Goal: Task Accomplishment & Management: Manage account settings

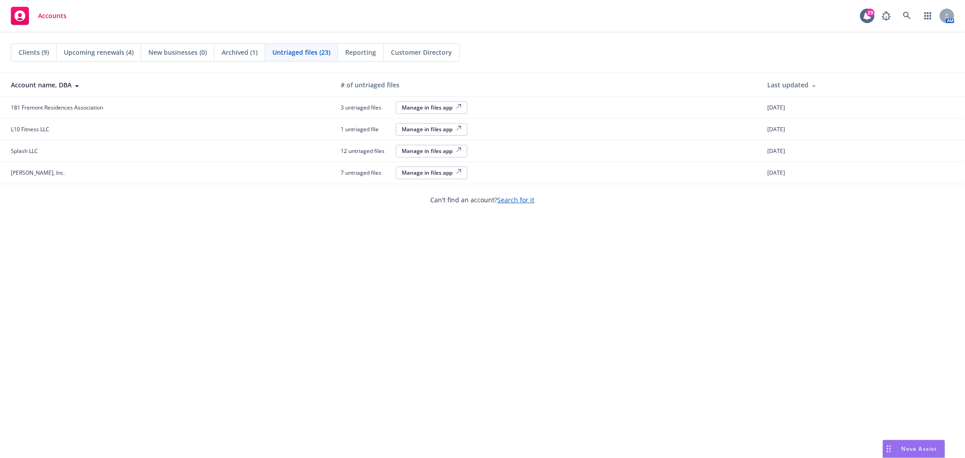
click at [359, 53] on span "Reporting" at bounding box center [360, 53] width 31 height 10
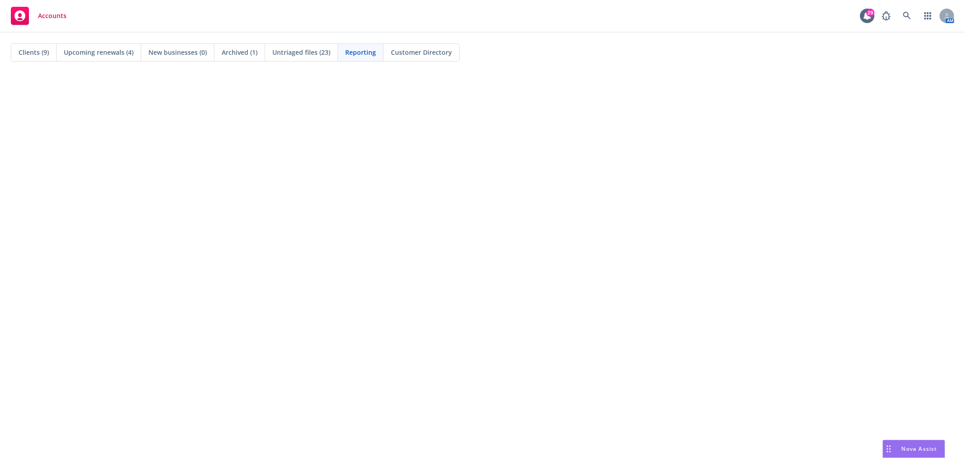
click at [301, 55] on span "Untriaged files (23)" at bounding box center [301, 53] width 58 height 10
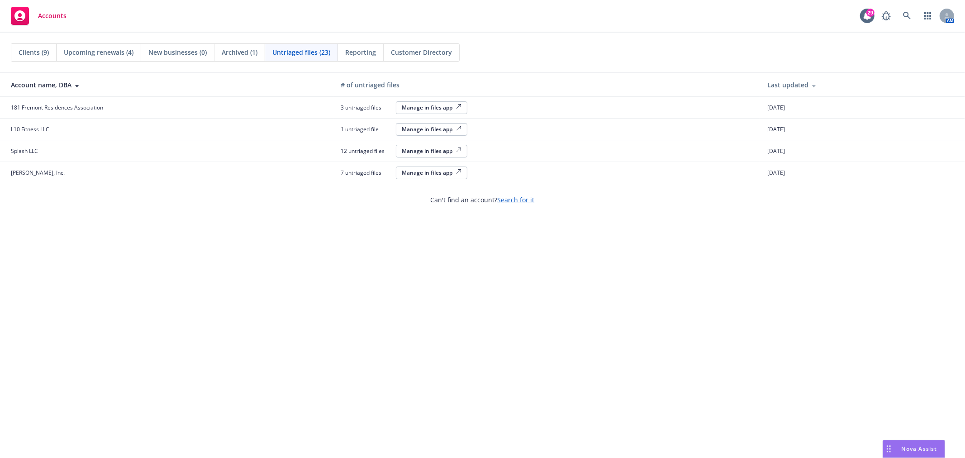
click at [171, 251] on div "Clients (9) Upcoming renewals (4) New businesses (0) Archived (1) Untriaged fil…" at bounding box center [482, 245] width 965 height 425
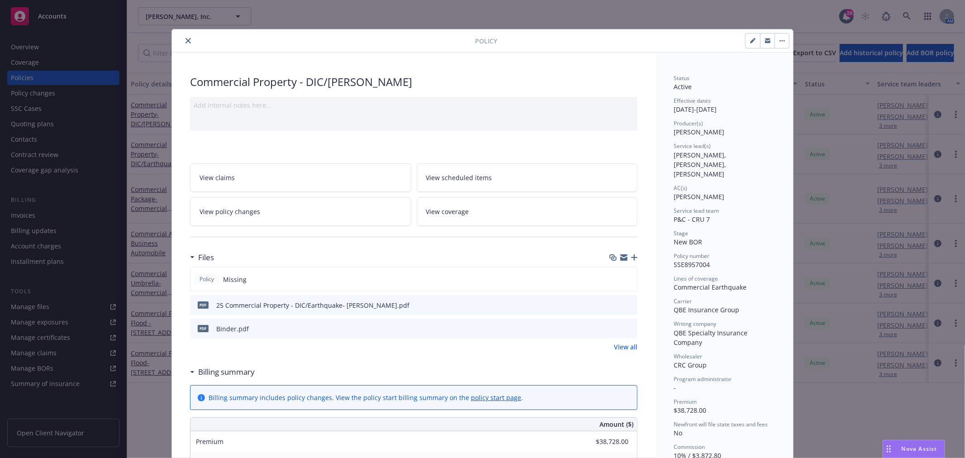
click at [317, 309] on div "25 Commercial Property - DIC/Earthquake- Castro.pdf" at bounding box center [312, 306] width 193 height 10
click at [626, 303] on icon "preview file" at bounding box center [629, 304] width 8 height 6
click at [553, 284] on div "Policy Missing" at bounding box center [414, 279] width 448 height 24
click at [631, 258] on icon "button" at bounding box center [634, 257] width 6 height 6
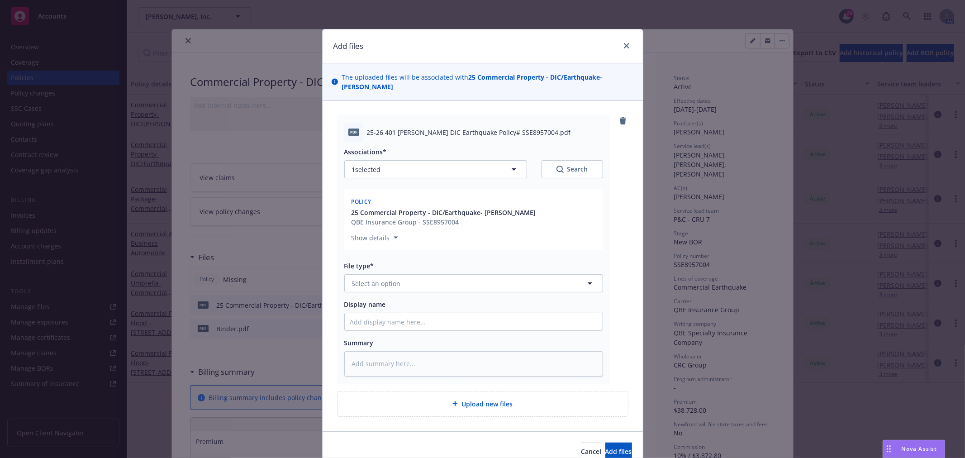
click at [454, 229] on div "Show details" at bounding box center [474, 236] width 244 height 14
drag, startPoint x: 521, startPoint y: 125, endPoint x: 354, endPoint y: 120, distance: 168.0
click at [354, 123] on div "pdf 25-26 401 Castro DIC Earthquake Policy# SSE8957004.pdf" at bounding box center [473, 132] width 259 height 19
copy div "25-26 401 Castro DIC Earthquake Policy# SSE8957004"
click at [406, 274] on button "Select an option" at bounding box center [473, 283] width 259 height 18
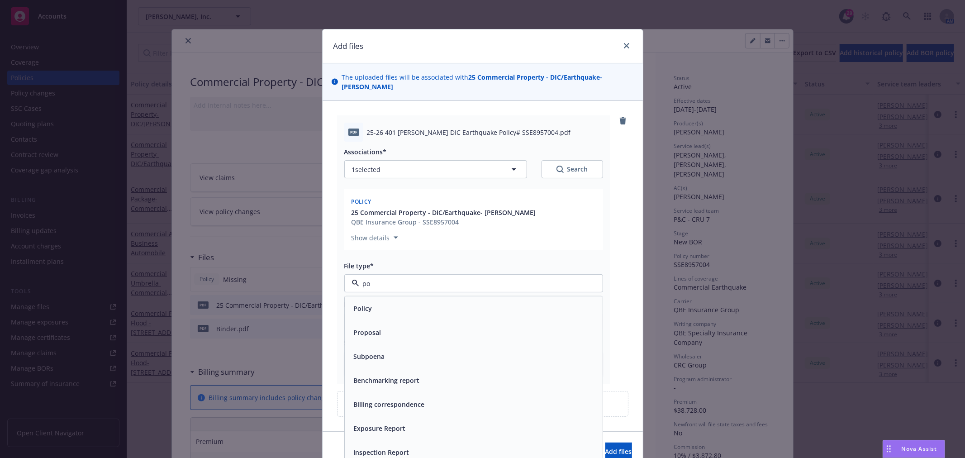
type input "pol"
click at [386, 308] on div "Policy" at bounding box center [474, 308] width 258 height 24
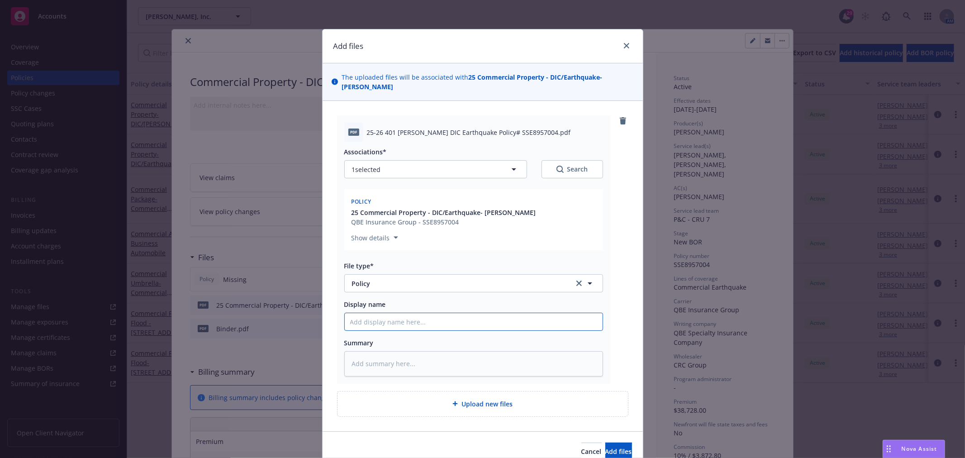
click at [397, 313] on input "Display name" at bounding box center [474, 321] width 258 height 17
paste input "25-26 401 Castro DIC Earthquake Policy# SSE8957004"
type textarea "x"
type input "25-26 401 Castro DIC Earthquake Policy# SSE8957004"
click at [606, 447] on span "Add files" at bounding box center [619, 451] width 27 height 9
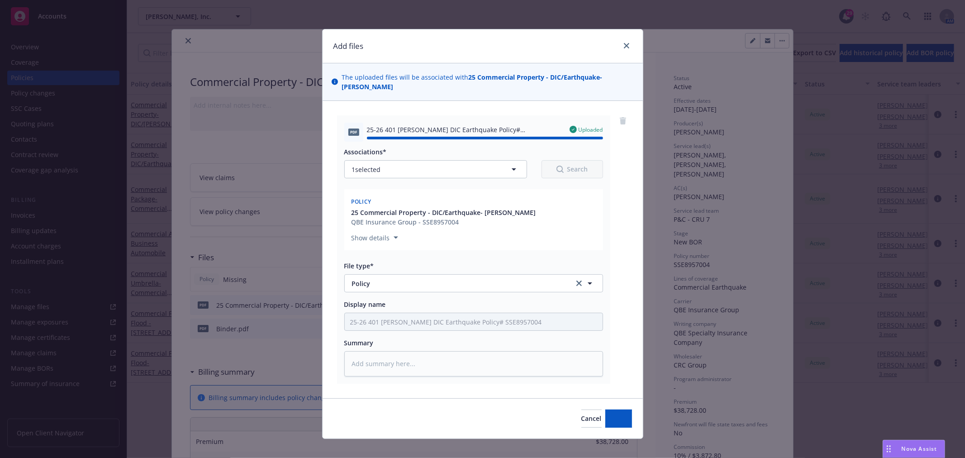
type textarea "x"
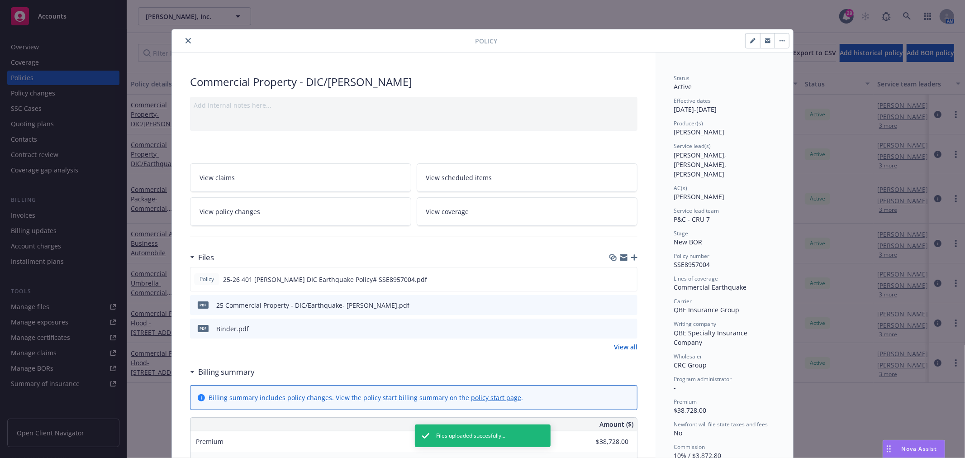
click at [183, 43] on button "close" at bounding box center [188, 40] width 11 height 11
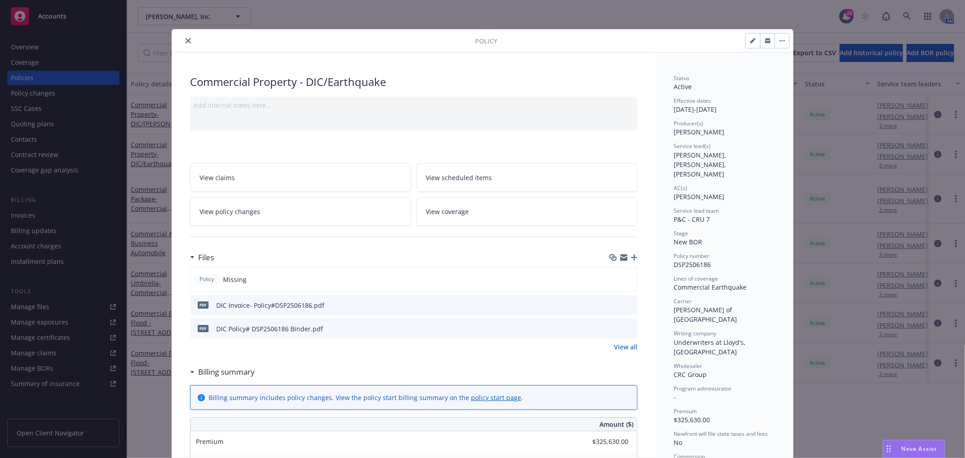
click at [631, 259] on icon "button" at bounding box center [634, 257] width 6 height 6
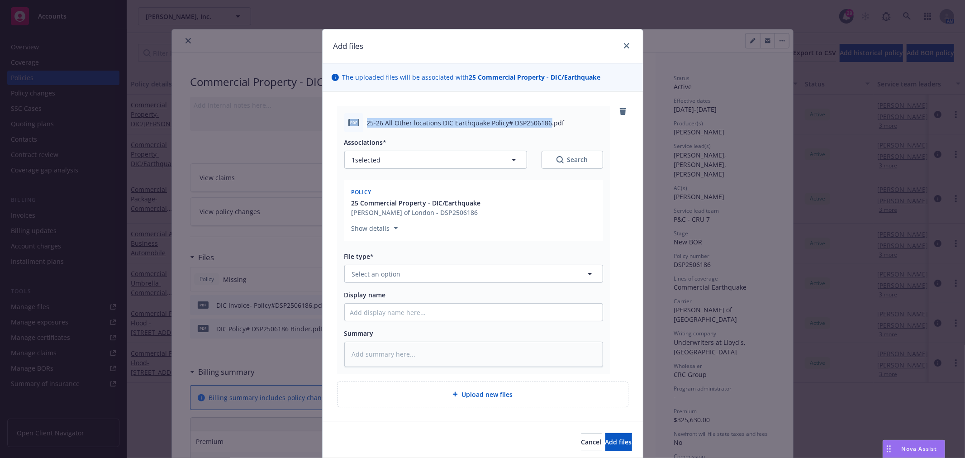
drag, startPoint x: 544, startPoint y: 123, endPoint x: 335, endPoint y: 118, distance: 208.7
click at [337, 118] on div "pdf 25-26 All Other locations DIC Earthquake Policy# DSP2506186.pdf Association…" at bounding box center [473, 240] width 273 height 268
copy div "pdf 25-26 All Other locations DIC Earthquake Policy# DSP2506186"
click at [428, 275] on button "Select an option" at bounding box center [473, 274] width 259 height 18
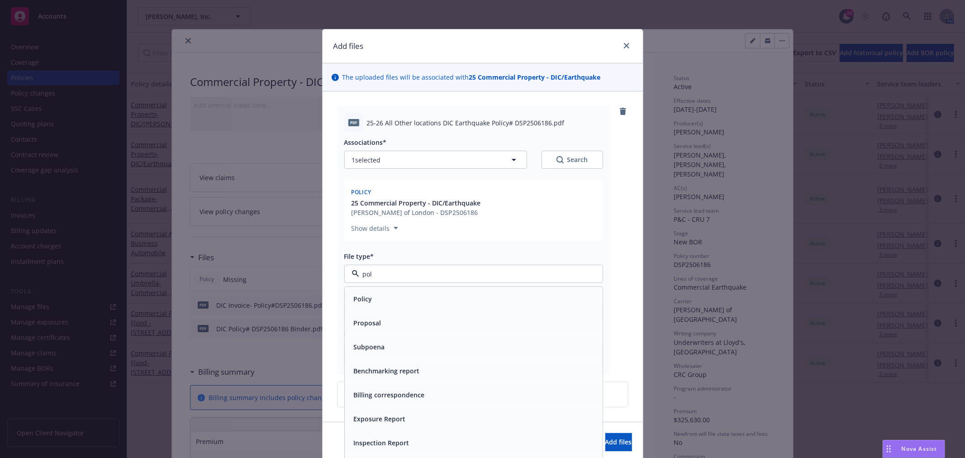
type input "poli"
click at [432, 297] on div "Policy" at bounding box center [473, 298] width 247 height 13
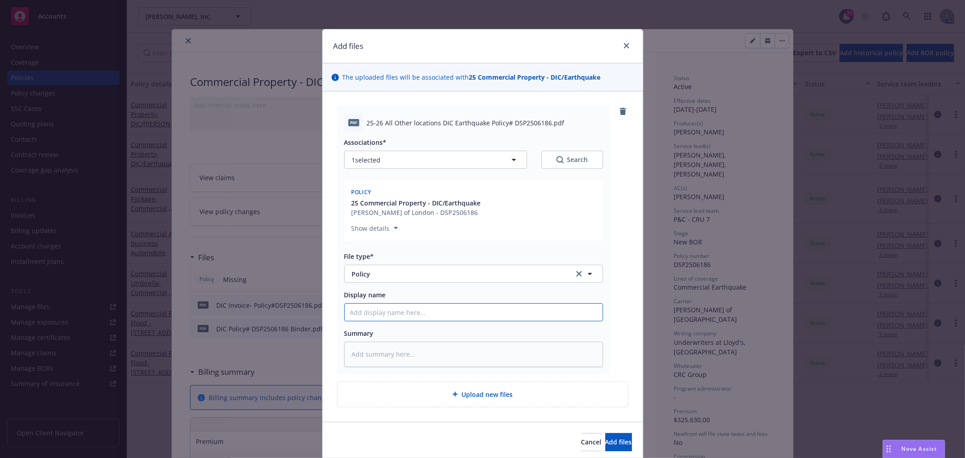
click at [396, 318] on input "Display name" at bounding box center [474, 312] width 258 height 17
paste input "pdf 25-26 All Other locations DIC Earthquake Policy# DSP2506186"
type textarea "x"
type input "pdf 25-26 All Other locations DIC Earthquake Policy# DSP2506186"
drag, startPoint x: 358, startPoint y: 312, endPoint x: 301, endPoint y: 312, distance: 56.1
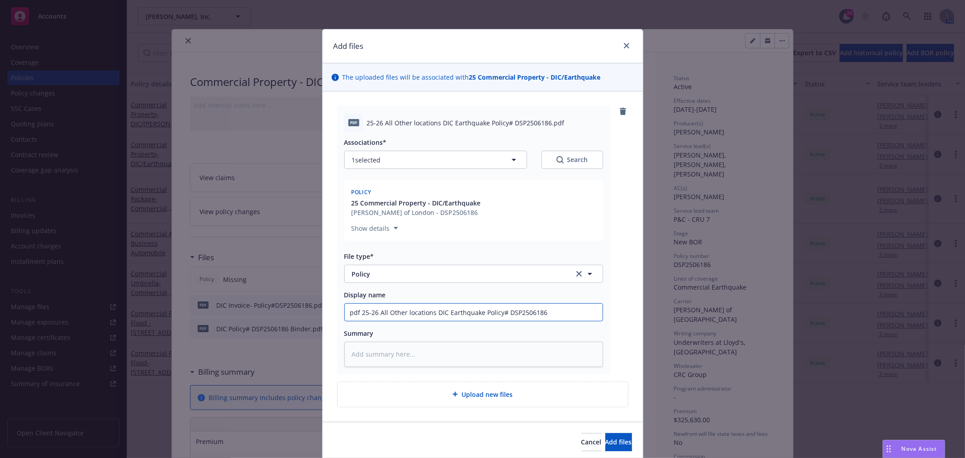
click at [302, 312] on div "Add files The uploaded files will be associated with 25 Commercial Property - D…" at bounding box center [482, 229] width 965 height 458
type textarea "x"
type input "25-26 All Other locations DIC Earthquake Policy# DSP2506186"
click at [606, 444] on span "Add files" at bounding box center [619, 442] width 27 height 9
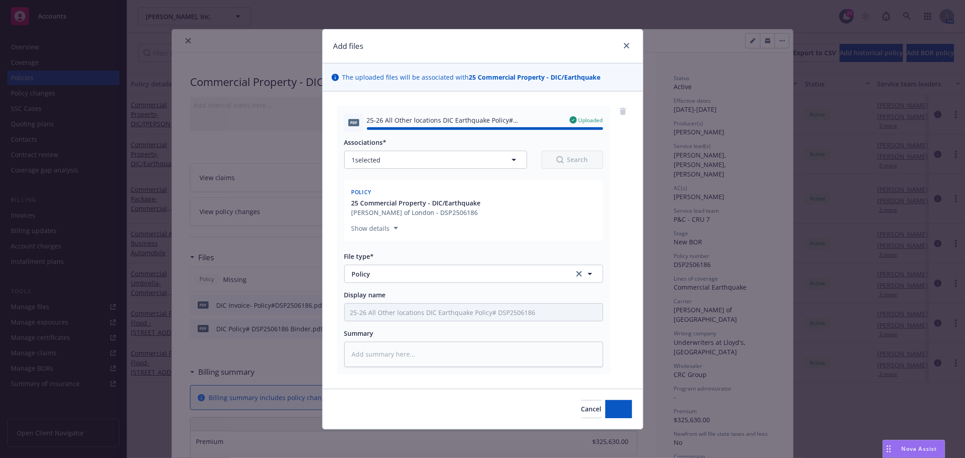
type textarea "x"
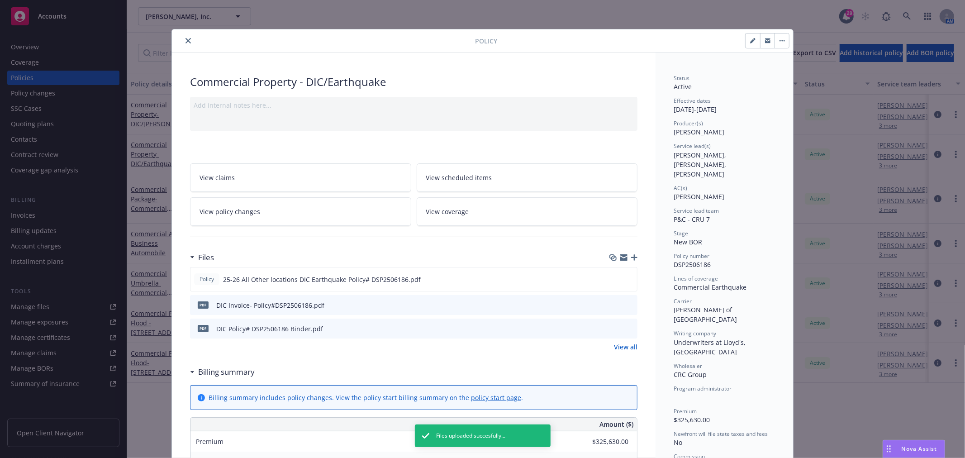
click at [186, 42] on icon "close" at bounding box center [188, 40] width 5 height 5
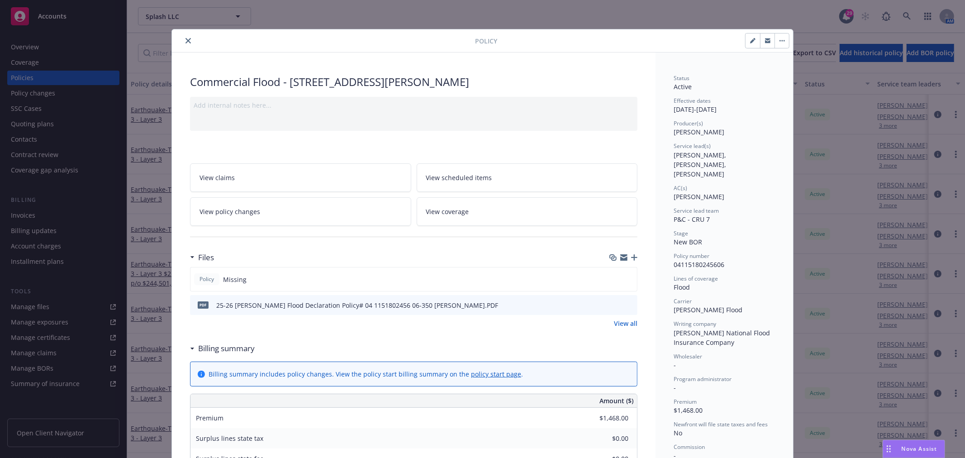
click at [631, 256] on icon "button" at bounding box center [634, 257] width 6 height 6
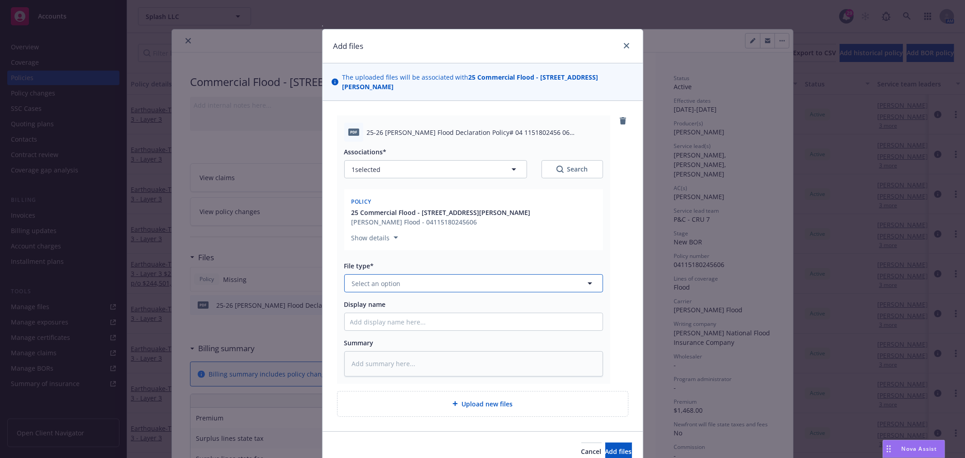
click at [435, 274] on button "Select an option" at bounding box center [473, 283] width 259 height 18
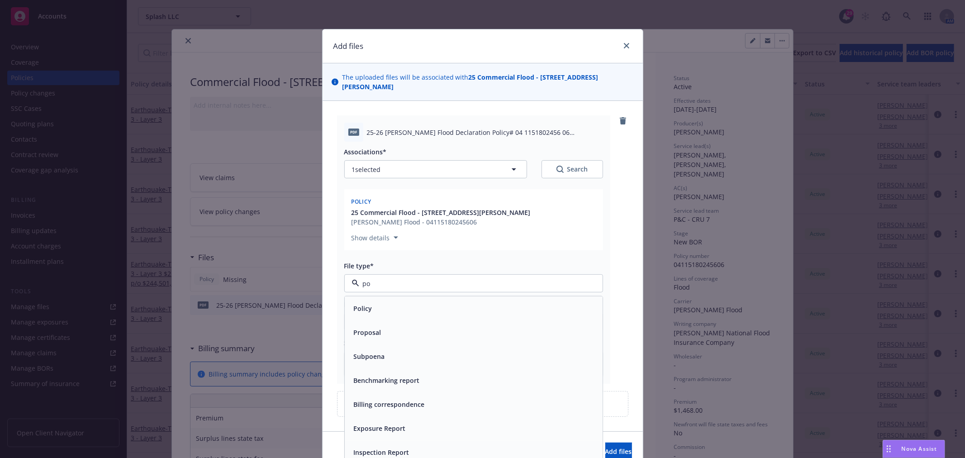
type input "pol"
click at [422, 302] on div "Policy" at bounding box center [473, 308] width 247 height 13
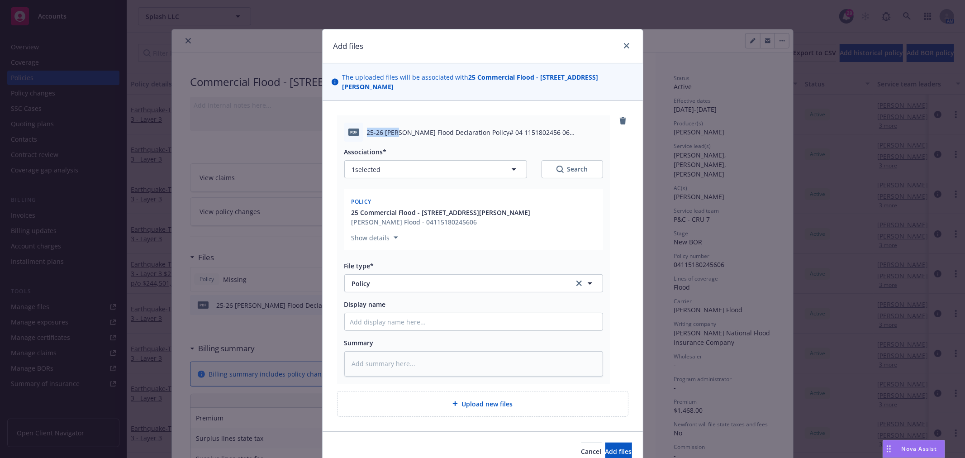
drag, startPoint x: 363, startPoint y: 121, endPoint x: 396, endPoint y: 123, distance: 32.2
click at [396, 128] on span "25-26 Wright Flood Declaration Policy# 04 1151802456 06 350 Blomquist St .PDF" at bounding box center [485, 133] width 236 height 10
drag, startPoint x: 456, startPoint y: 122, endPoint x: 602, endPoint y: 127, distance: 146.3
click at [602, 127] on div "PDF 25-26 Wright Flood Declaration Policy# 04 1151802456 06 350 Blomquist St .P…" at bounding box center [473, 249] width 273 height 268
copy span "Policy# 04 1151802456 06 350 Blomquist St"
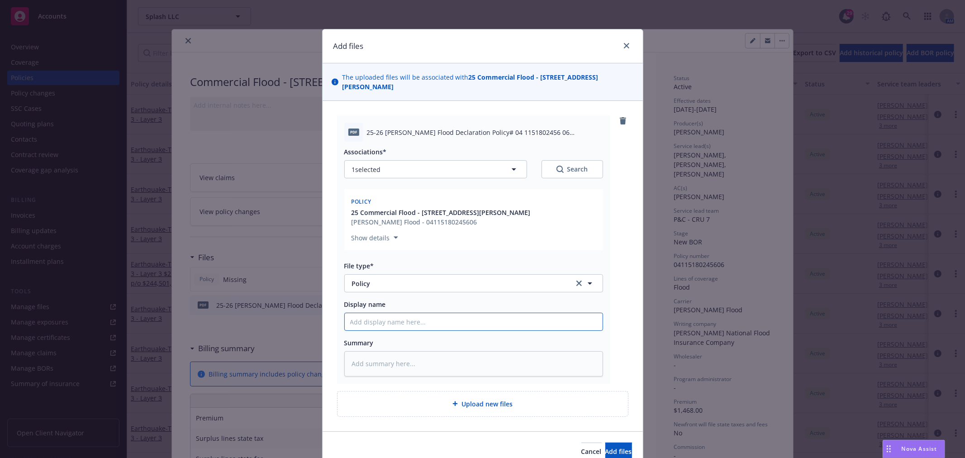
click at [408, 313] on input "Display name" at bounding box center [474, 321] width 258 height 17
paste input "Policy# 04 1151802456 06 350 Blomquist St"
type textarea "x"
type input "Policy# 04 1151802456 06 350 Blomquist St"
click at [612, 447] on span "Add files" at bounding box center [619, 451] width 27 height 9
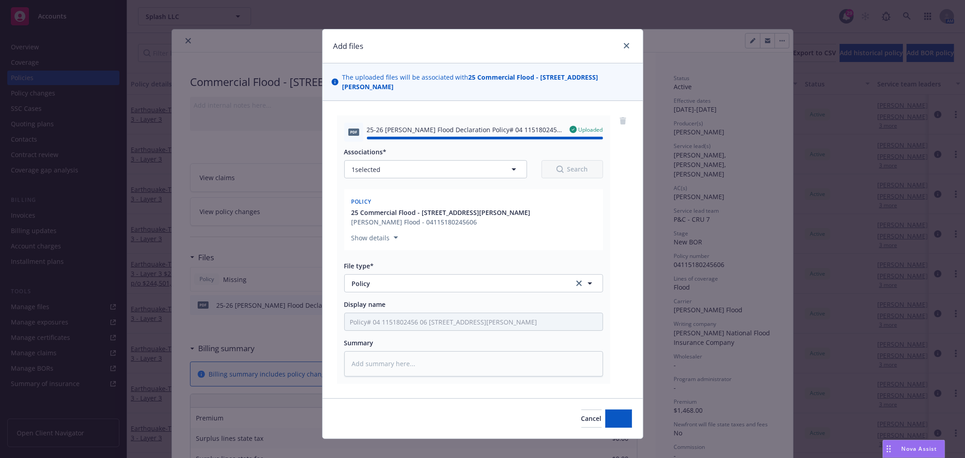
type textarea "x"
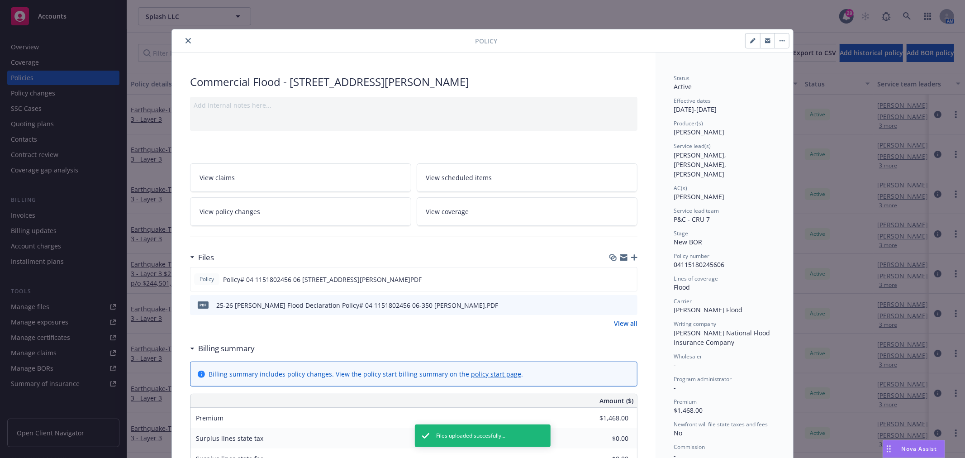
click at [189, 41] on button "close" at bounding box center [188, 40] width 11 height 11
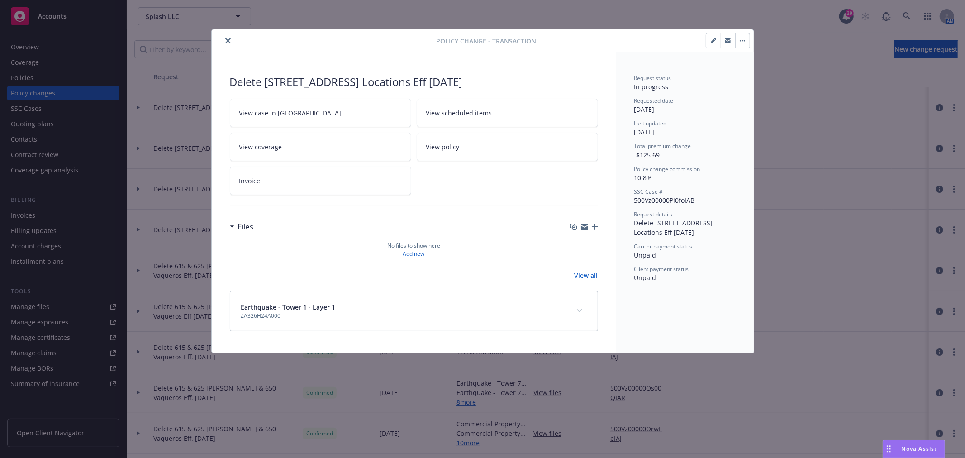
click at [227, 39] on icon "close" at bounding box center [227, 40] width 5 height 5
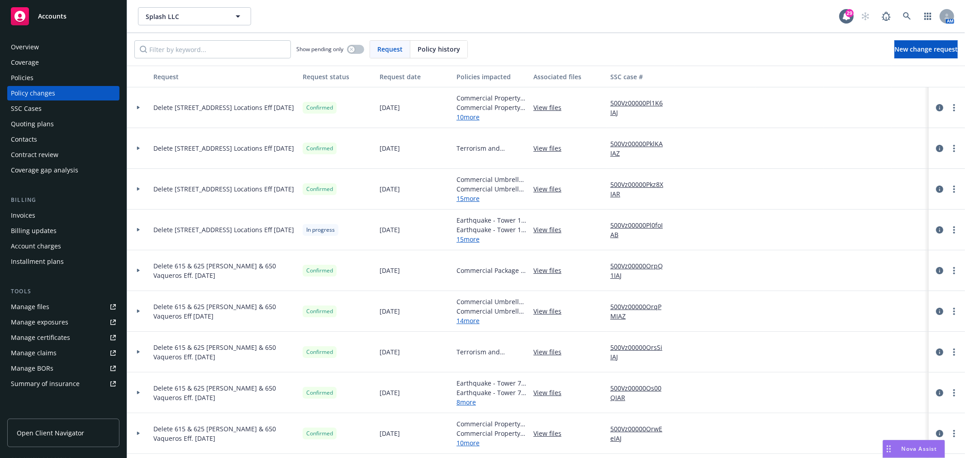
click at [37, 92] on div "Policy changes" at bounding box center [33, 93] width 44 height 14
click at [936, 229] on icon "circleInformation" at bounding box center [939, 229] width 7 height 7
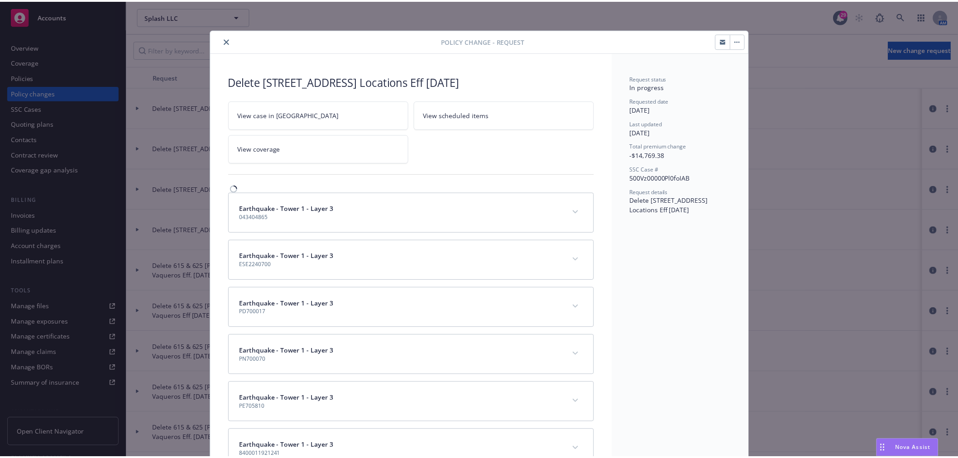
scroll to position [27, 0]
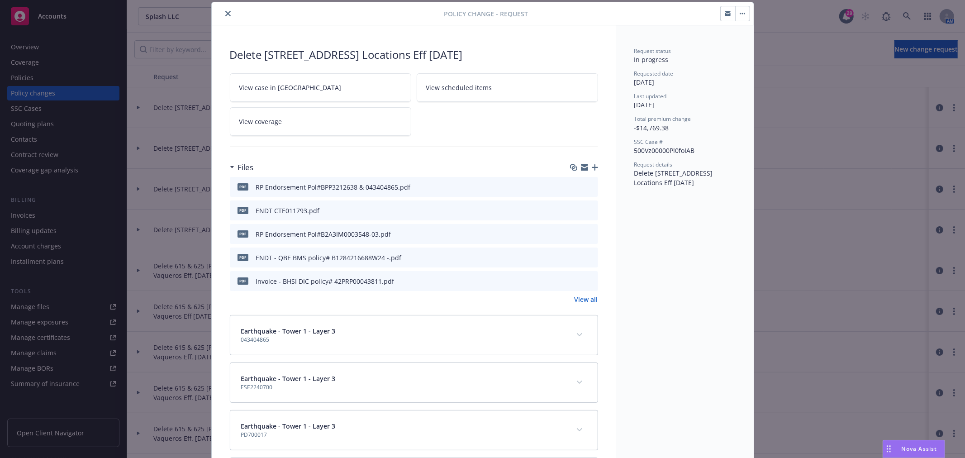
click at [740, 13] on icon "button" at bounding box center [742, 14] width 5 height 2
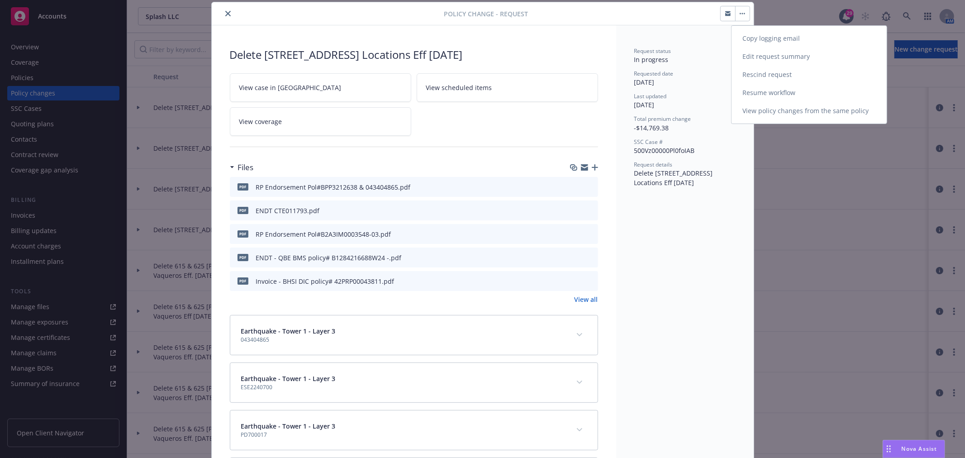
click at [790, 92] on link "Resume workflow" at bounding box center [809, 93] width 155 height 18
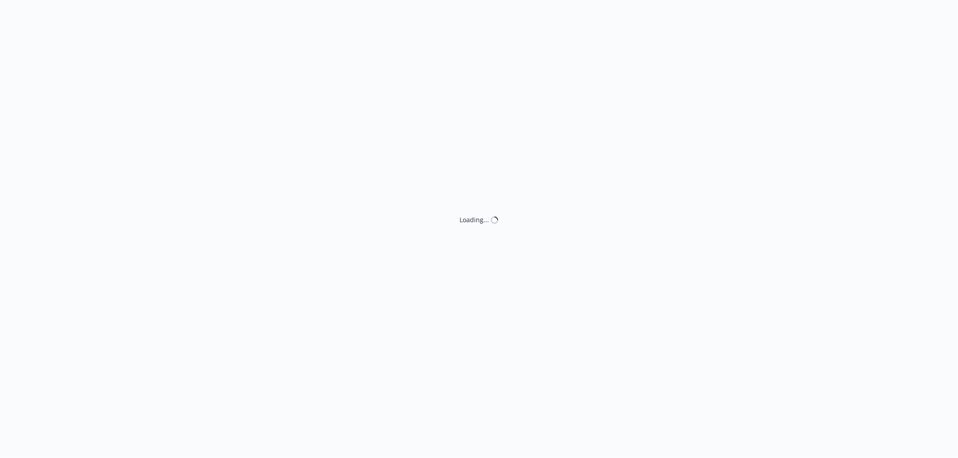
select select "ACCEPTED"
select select "NO_ENDORSEMENT_NEEDED"
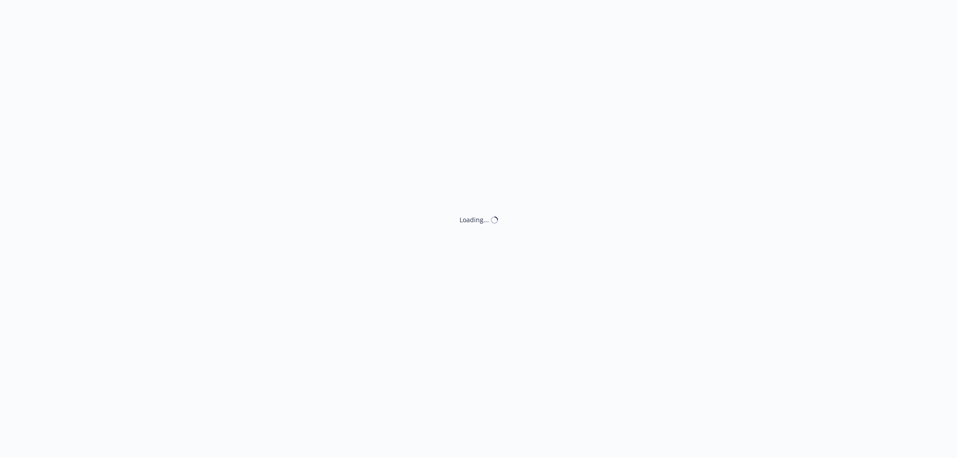
select select "NO_ENDORSEMENT_NEEDED"
select select "ACCEPTED"
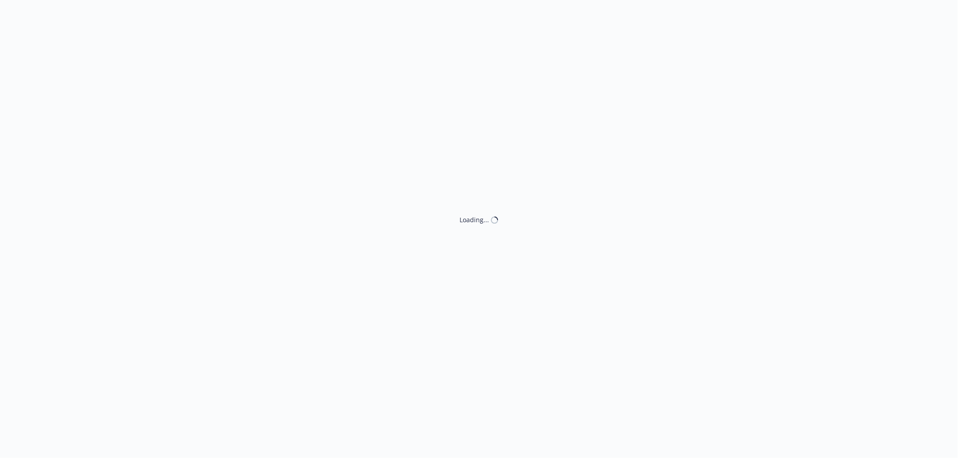
select select "ACCEPTED"
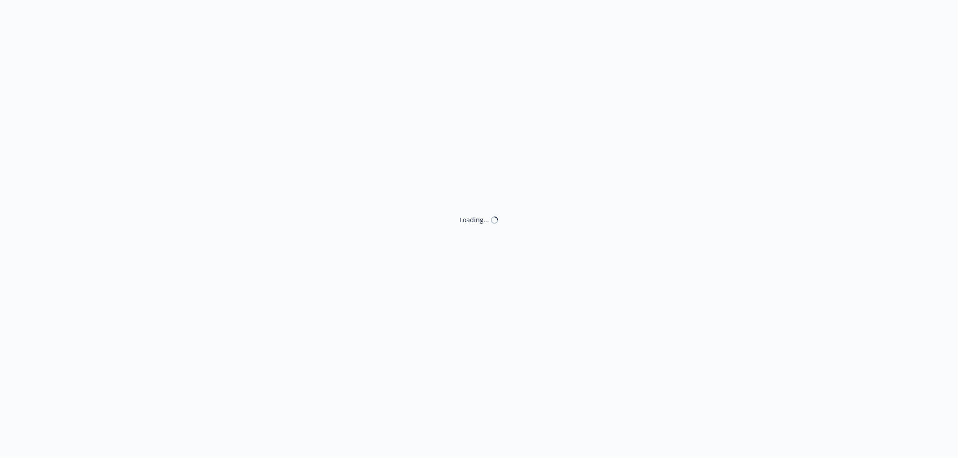
select select "NO_ENDORSEMENT_NEEDED"
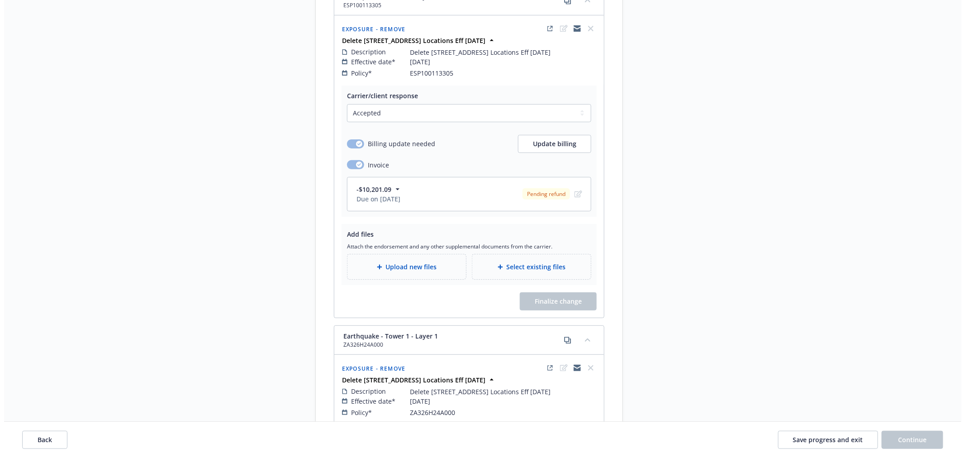
scroll to position [2867, 0]
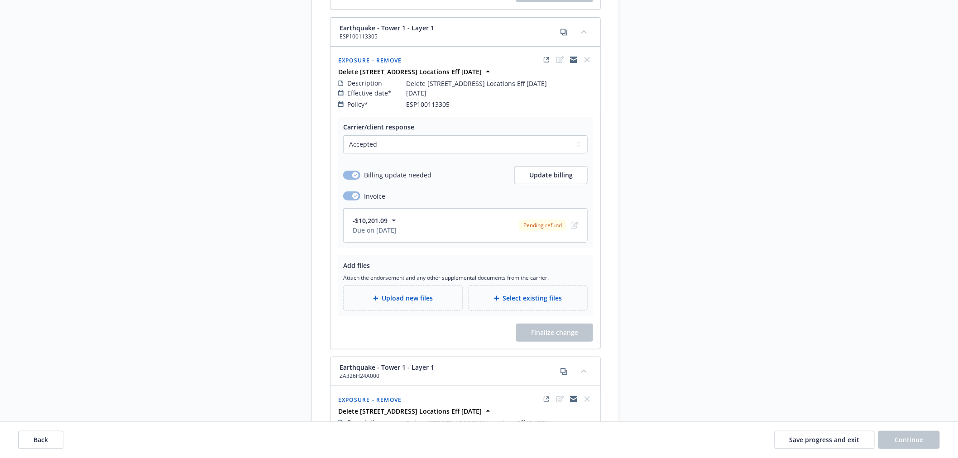
click at [421, 301] on span "Upload new files" at bounding box center [407, 298] width 51 height 10
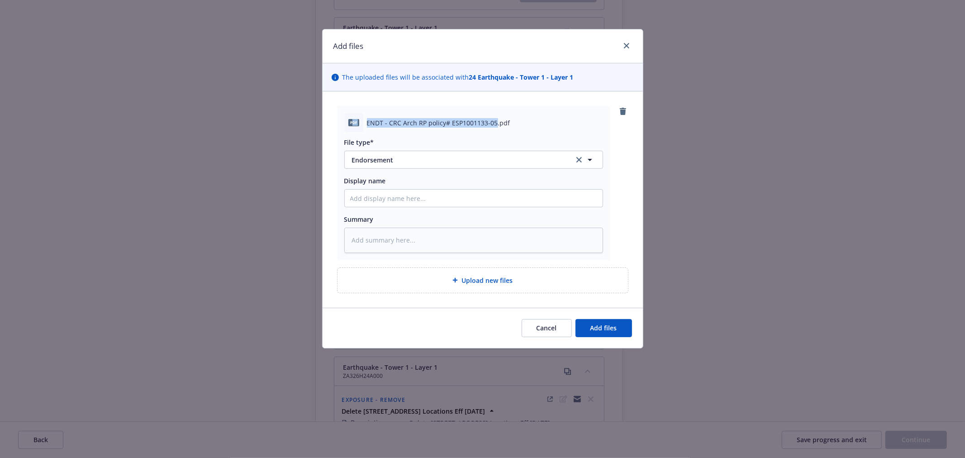
drag, startPoint x: 495, startPoint y: 123, endPoint x: 354, endPoint y: 119, distance: 141.7
click at [354, 119] on div "pdf ENDT - CRC Arch RP policy# ESP1001133-05.pdf" at bounding box center [473, 122] width 259 height 19
copy div "[PERSON_NAME] - CRC Arch RP policy# ESP1001133-05"
click at [444, 199] on input "Display name" at bounding box center [474, 198] width 258 height 17
paste input "[PERSON_NAME] - CRC Arch RP policy# ESP1001133-05"
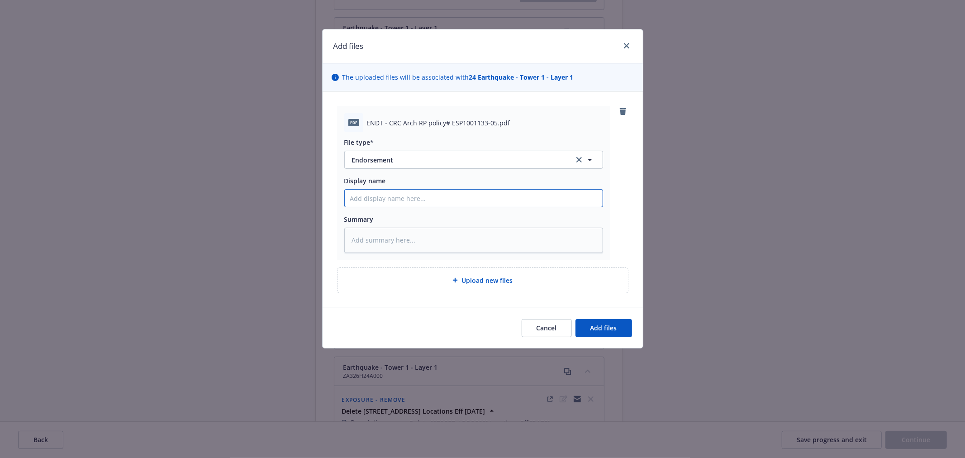
type textarea "x"
type input "[PERSON_NAME] - CRC Arch RP policy# ESP1001133-05"
click at [356, 198] on input "[PERSON_NAME] - CRC Arch RP policy# ESP1001133-05" at bounding box center [474, 198] width 258 height 17
type textarea "x"
type input "d ENDT - CRC Arch RP policy# ESP1001133-05"
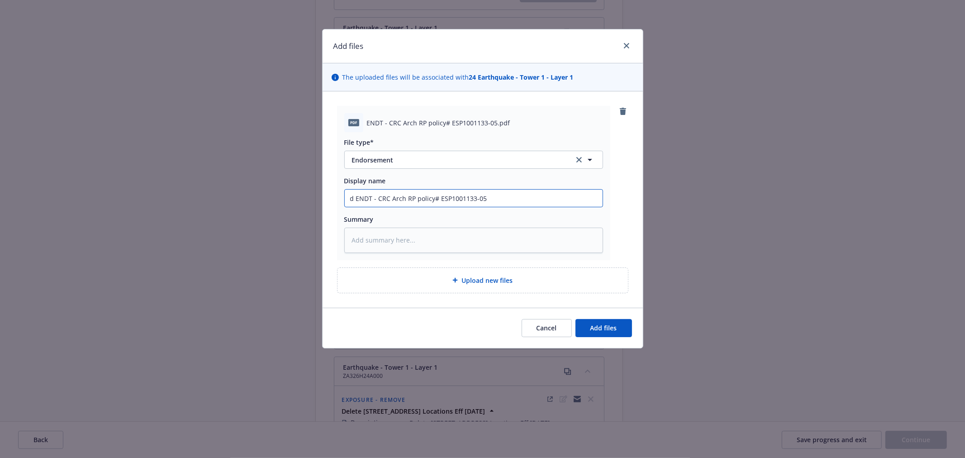
type textarea "x"
type input "ENDT - CRC Arch RP policy# ESP1001133-05"
type textarea "x"
type input "ENDT - CRC Arch RP policy# ESP1001133-05"
click at [607, 329] on span "Add files" at bounding box center [604, 328] width 27 height 9
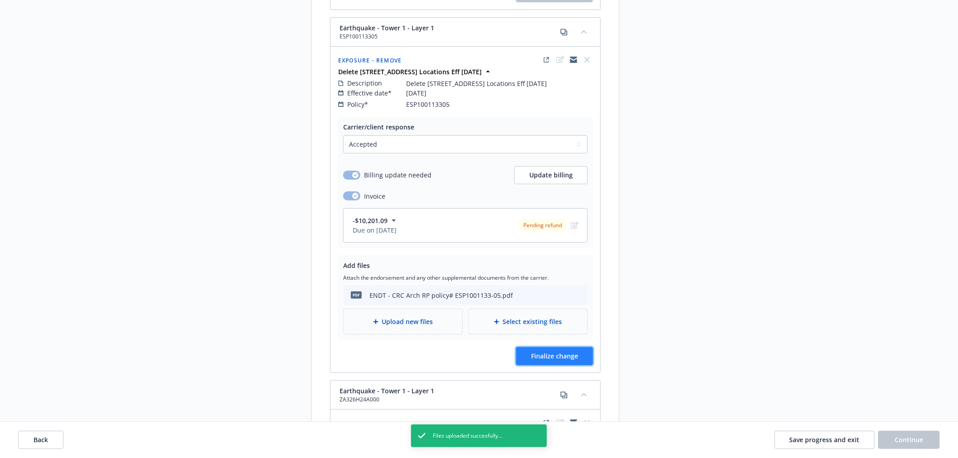
click at [567, 363] on button "Finalize change" at bounding box center [554, 356] width 77 height 18
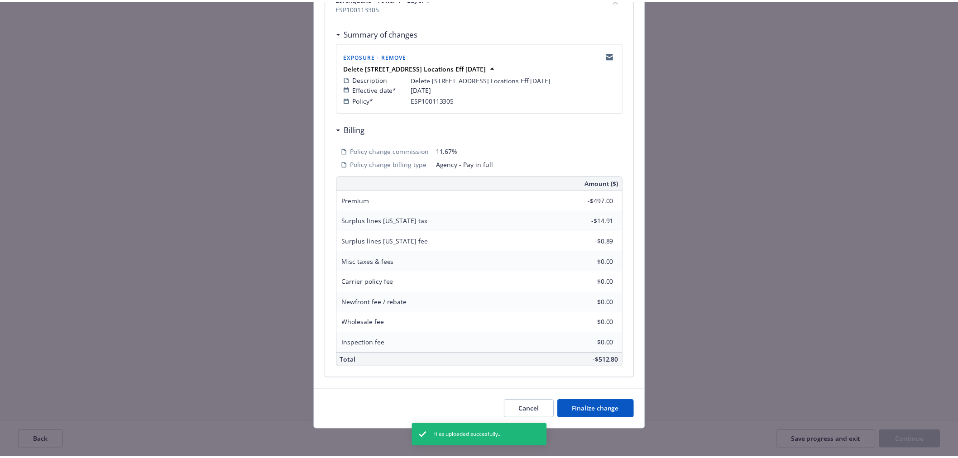
scroll to position [155, 0]
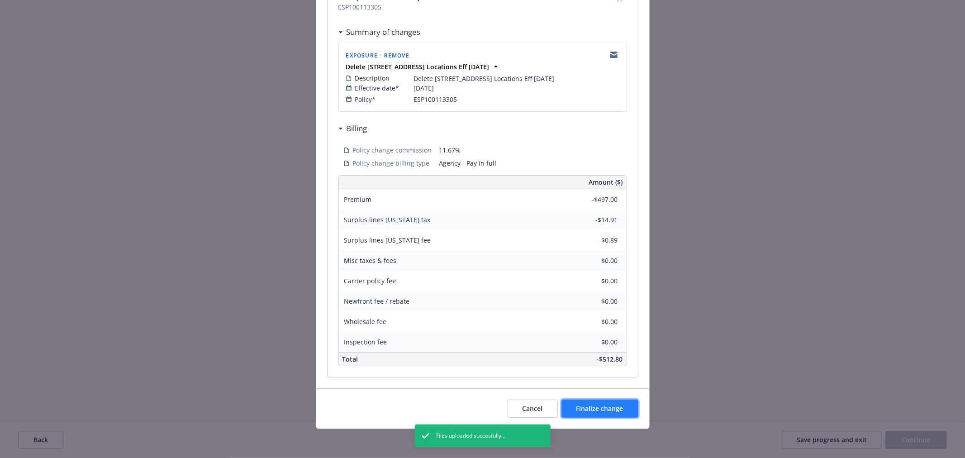
click at [597, 408] on span "Finalize change" at bounding box center [600, 408] width 47 height 9
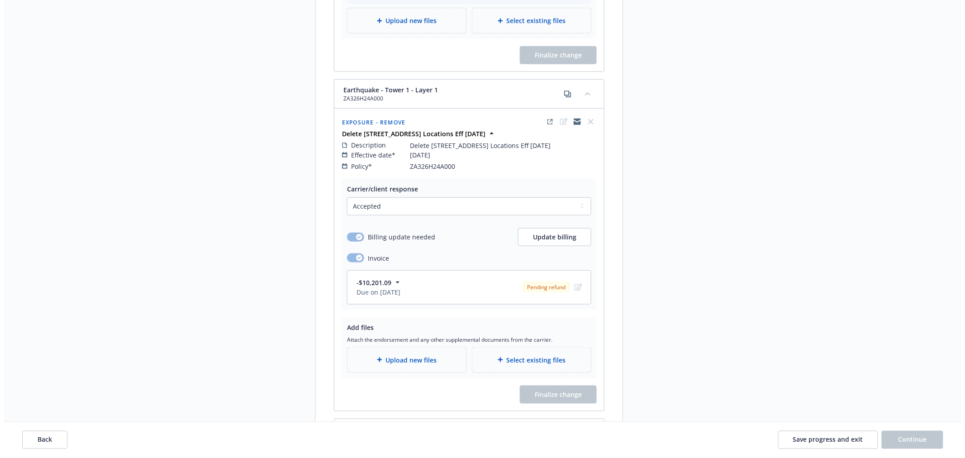
scroll to position [3219, 0]
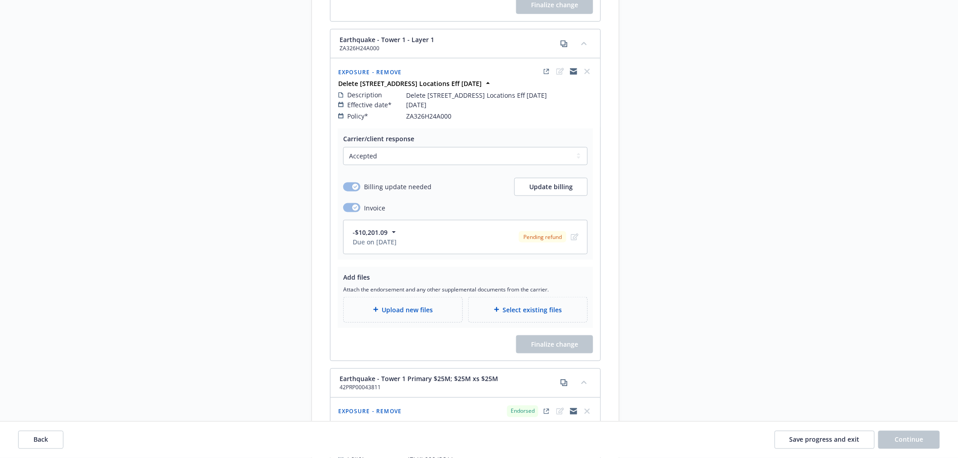
click at [417, 315] on span "Upload new files" at bounding box center [407, 310] width 51 height 10
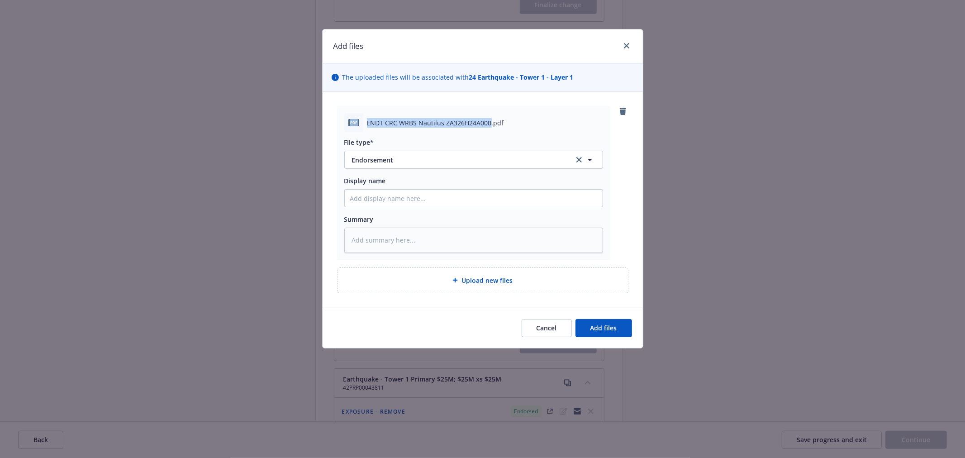
drag, startPoint x: 488, startPoint y: 120, endPoint x: 346, endPoint y: 117, distance: 142.2
click at [346, 117] on div "pdf ENDT CRC WRBS Nautilus ZA326H24A000.pdf" at bounding box center [473, 122] width 259 height 19
copy div "pdf ENDT CRC WRBS Nautilus ZA326H24A000"
click at [437, 204] on input "Display name" at bounding box center [474, 198] width 258 height 17
paste input "pdf ENDT CRC WRBS Nautilus ZA326H24A000"
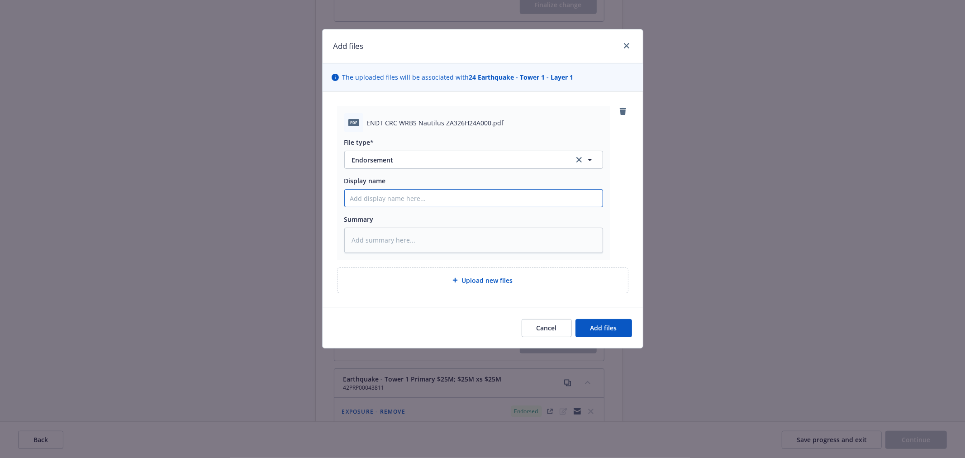
type textarea "x"
type input "pdf ENDT CRC WRBS Nautilus ZA326H24A000"
drag, startPoint x: 363, startPoint y: 197, endPoint x: 317, endPoint y: 201, distance: 45.4
click at [320, 201] on div "Add files The uploaded files will be associated with 24 Earthquake - Tower 1 - …" at bounding box center [482, 229] width 965 height 458
type textarea "x"
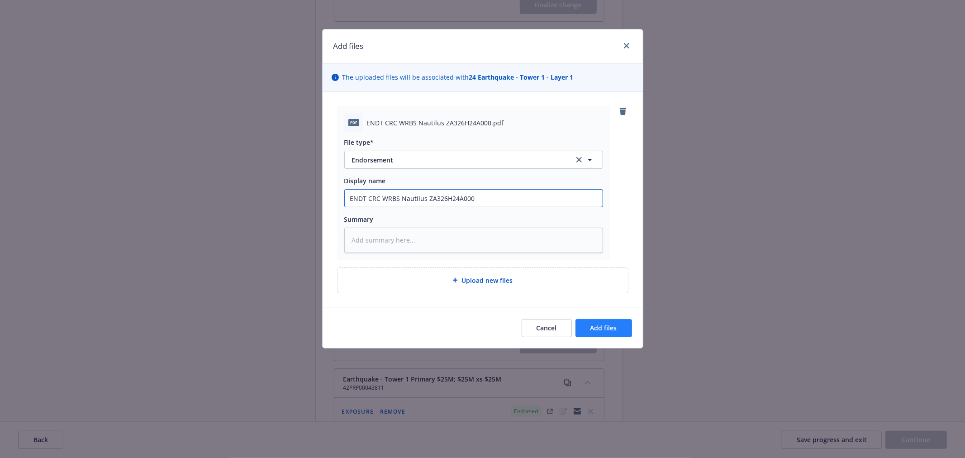
type input "ENDT CRC WRBS Nautilus ZA326H24A000"
click at [616, 328] on span "Add files" at bounding box center [604, 328] width 27 height 9
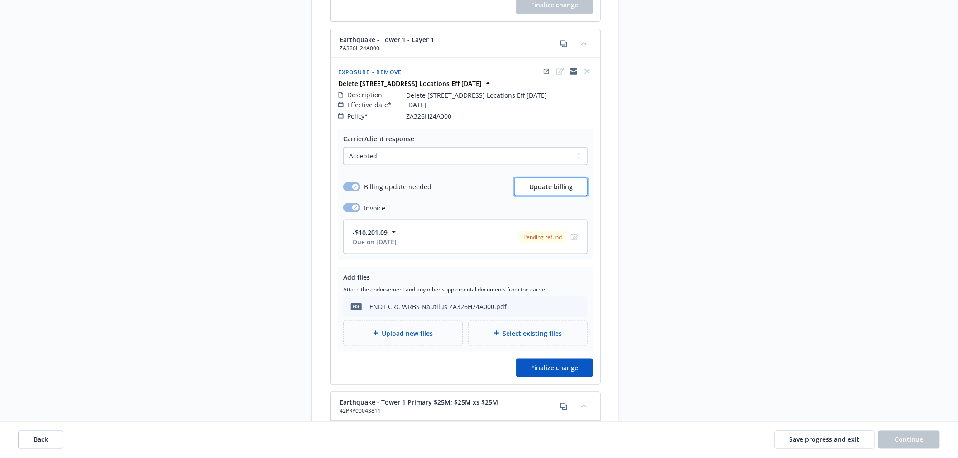
click at [564, 184] on span "Update billing" at bounding box center [550, 186] width 43 height 9
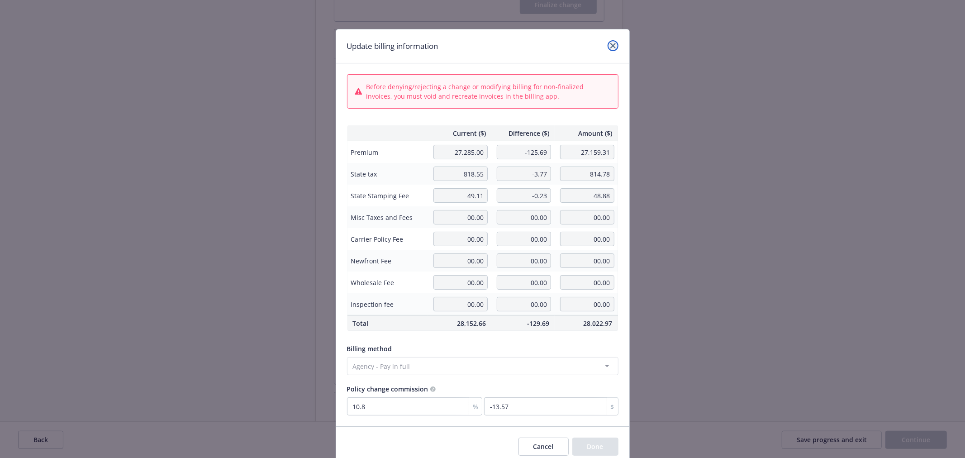
click at [611, 44] on icon "close" at bounding box center [613, 45] width 5 height 5
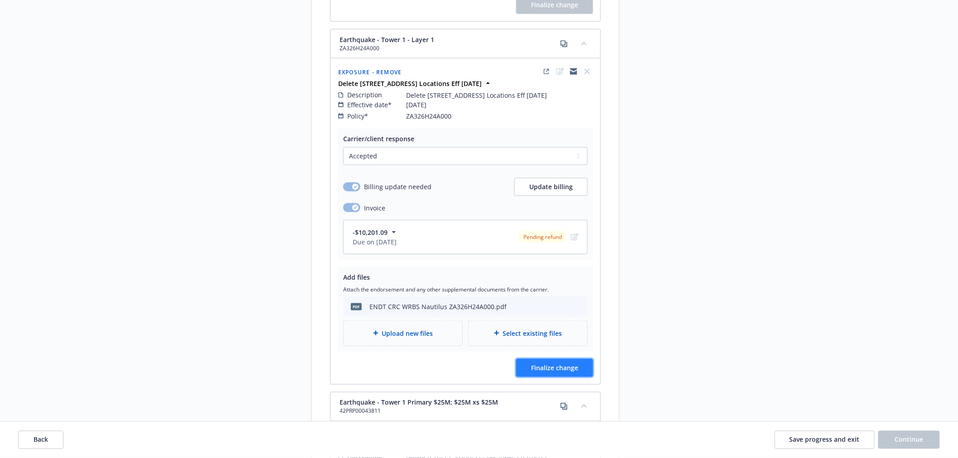
click at [544, 372] on span "Finalize change" at bounding box center [554, 367] width 47 height 9
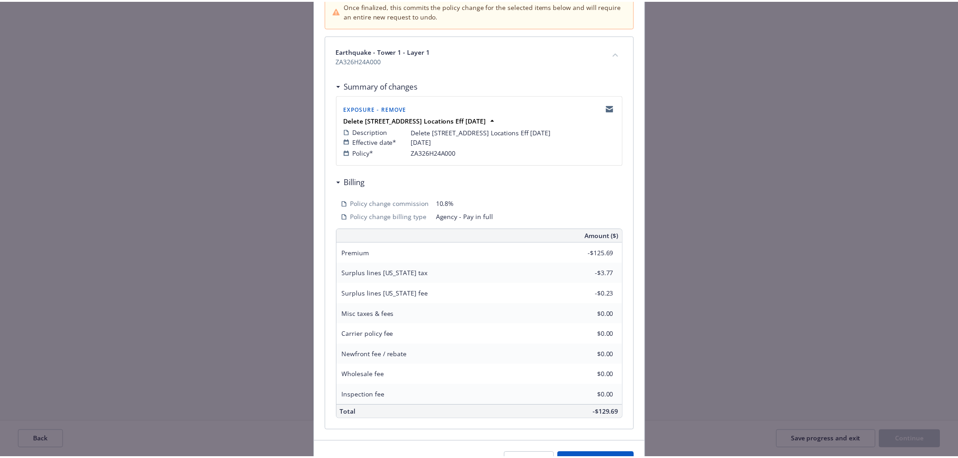
scroll to position [155, 0]
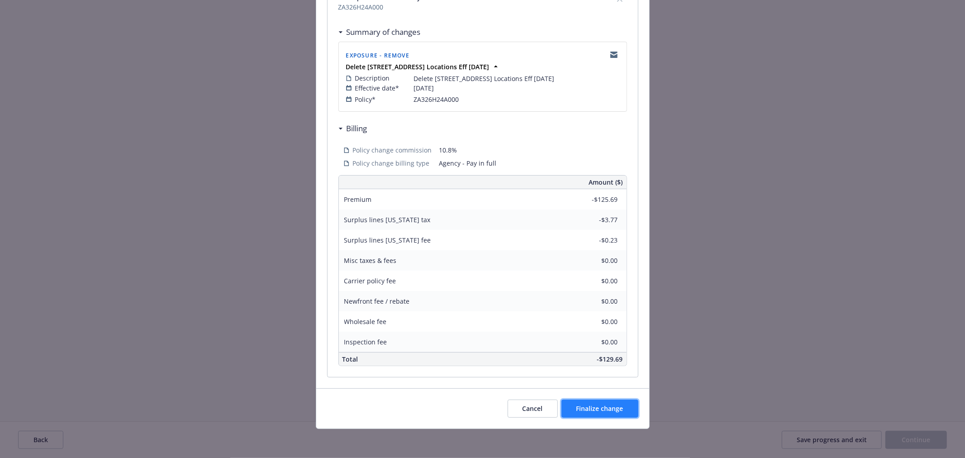
click at [600, 411] on span "Finalize change" at bounding box center [600, 408] width 47 height 9
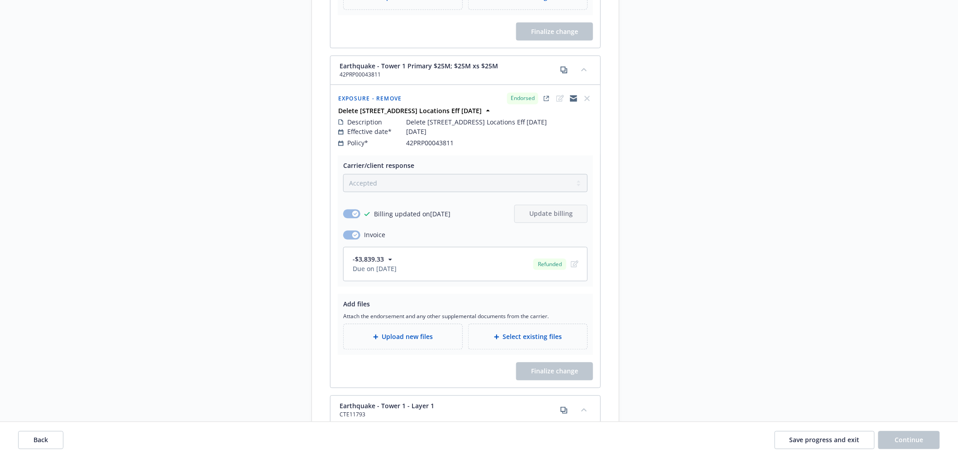
scroll to position [3570, 0]
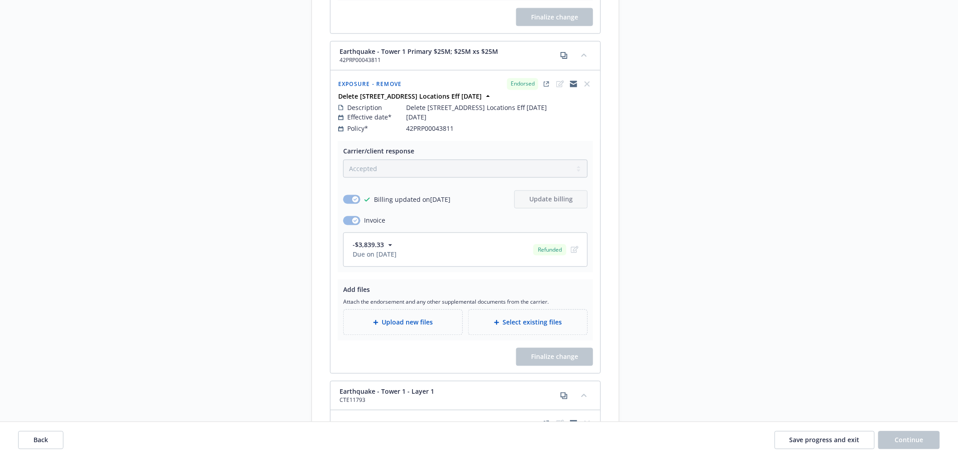
click at [411, 326] on span "Upload new files" at bounding box center [407, 323] width 51 height 10
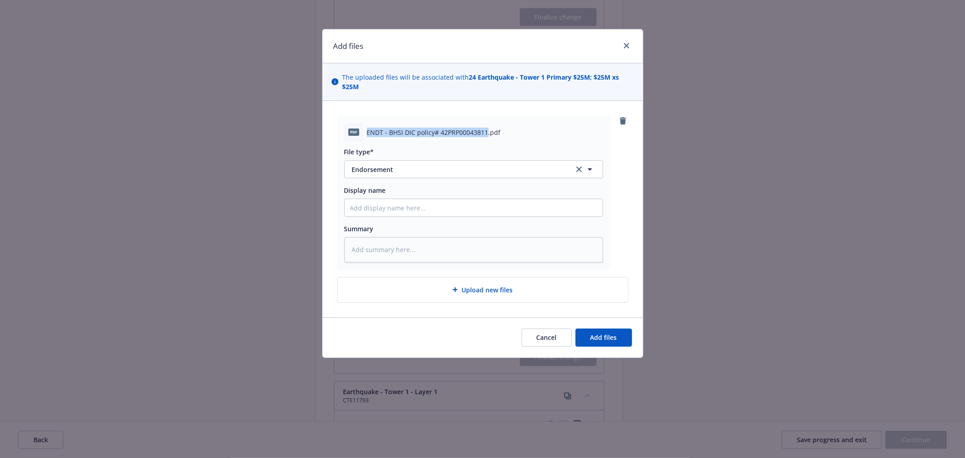
drag, startPoint x: 486, startPoint y: 132, endPoint x: 361, endPoint y: 131, distance: 124.9
click at [361, 131] on div "pdf ENDT - BHSI DIC policy# 42PRP00043811.pdf" at bounding box center [473, 132] width 259 height 19
copy div "ENDT - BHSI DIC policy# 42PRP00043811"
click at [408, 213] on input "Display name" at bounding box center [474, 207] width 258 height 17
paste input "ENDT - BHSI DIC policy# 42PRP00043811"
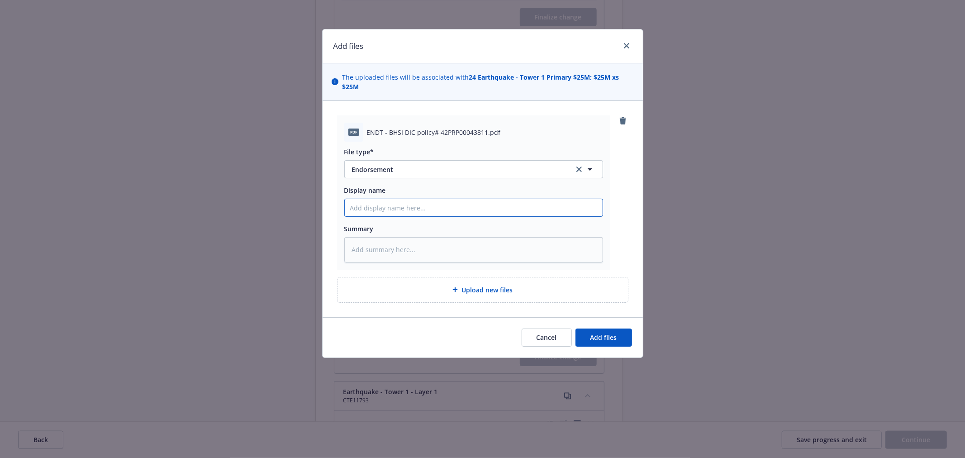
type textarea "x"
type input "ENDT - BHSI DIC policy# 42PRP00043811"
click at [595, 336] on span "Add files" at bounding box center [604, 337] width 27 height 9
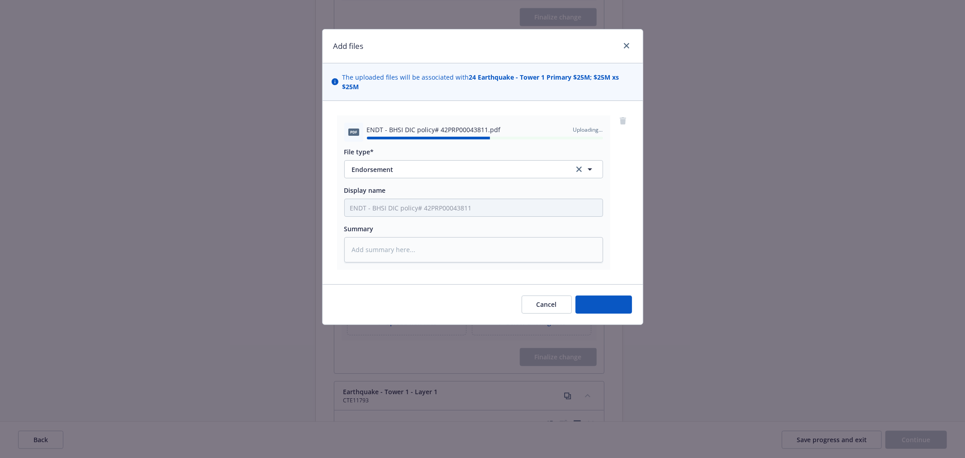
type textarea "x"
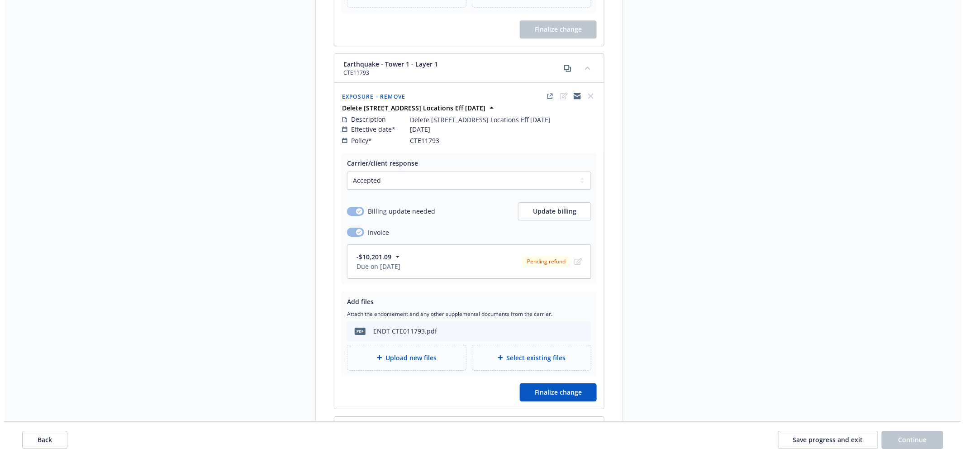
scroll to position [3922, 0]
click at [561, 396] on span "Finalize change" at bounding box center [554, 391] width 47 height 9
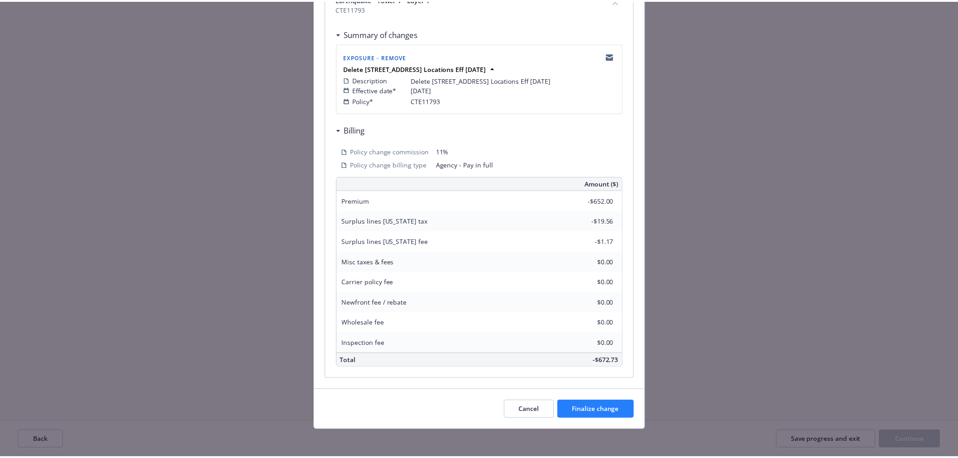
scroll to position [155, 0]
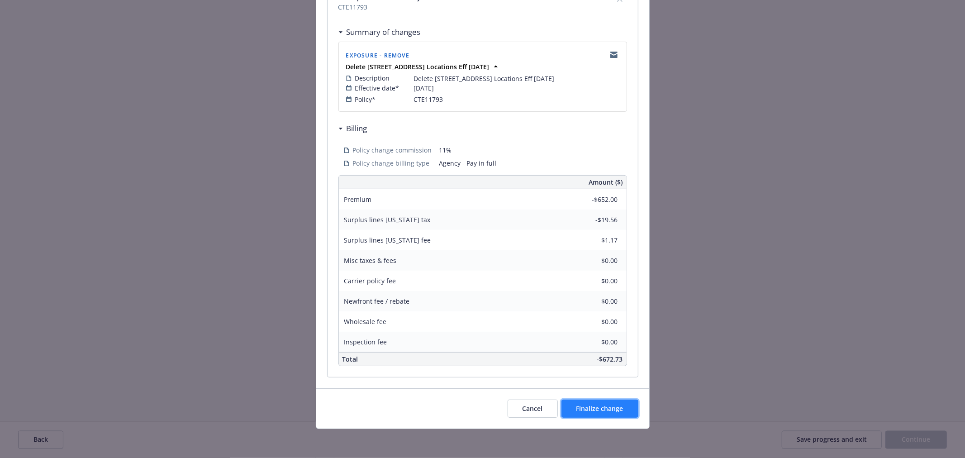
click at [591, 410] on span "Finalize change" at bounding box center [600, 408] width 47 height 9
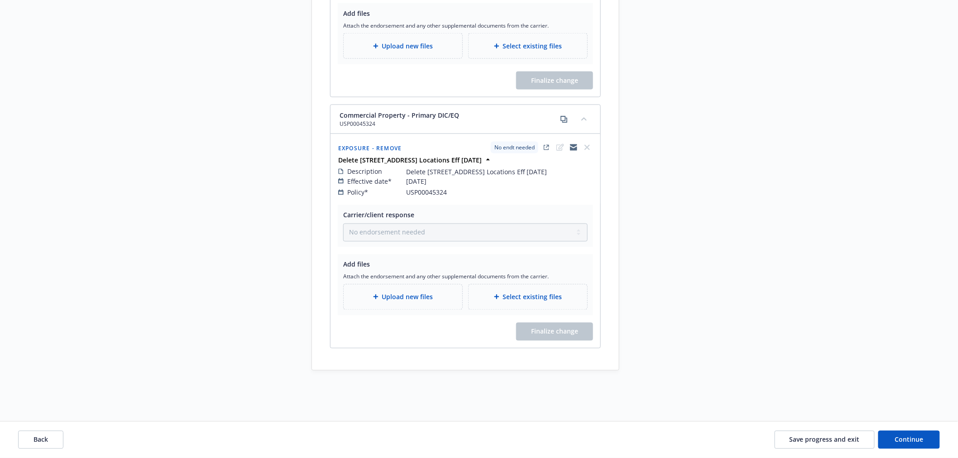
scroll to position [4840, 0]
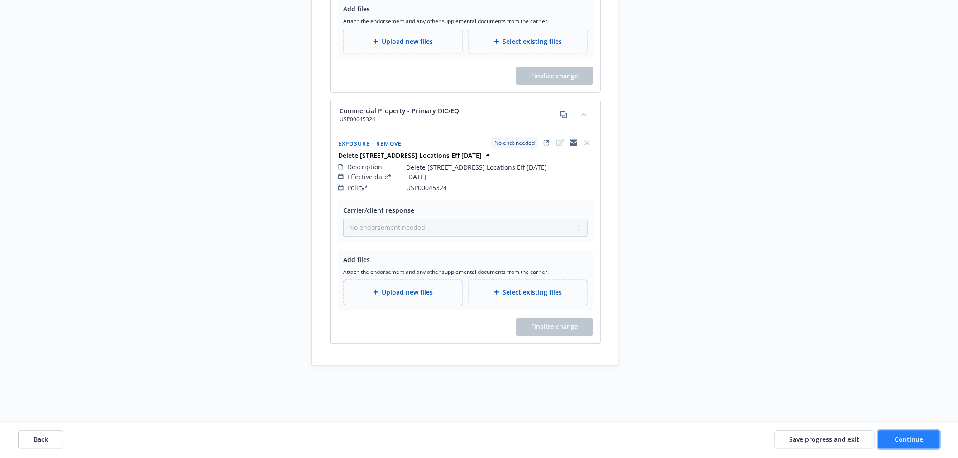
click at [903, 440] on span "Continue" at bounding box center [909, 439] width 29 height 9
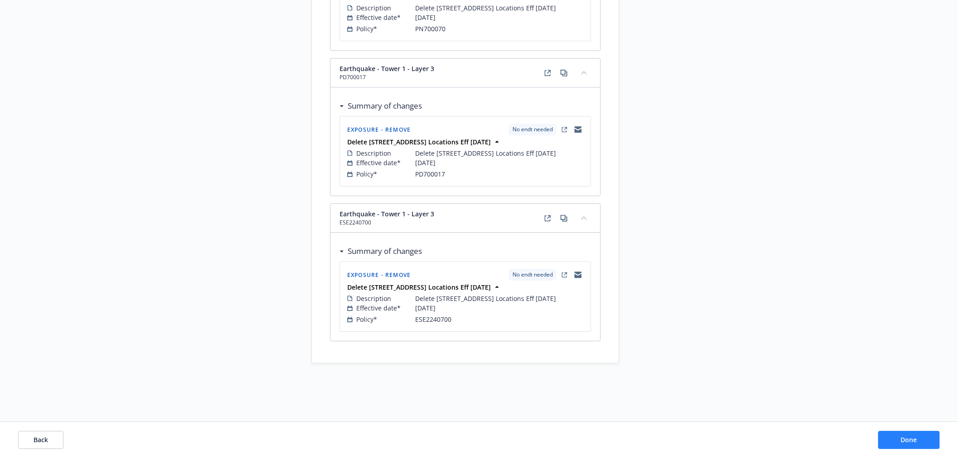
scroll to position [3820, 0]
click at [913, 440] on span "Done" at bounding box center [909, 439] width 16 height 9
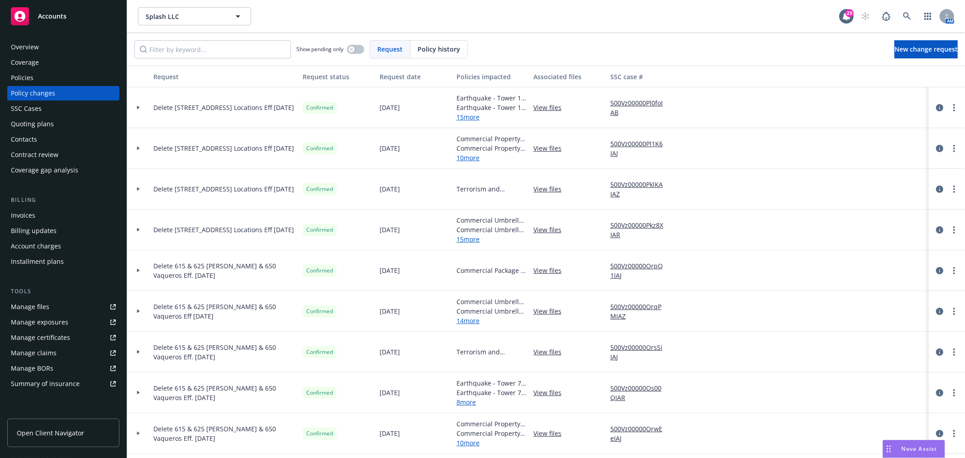
click at [43, 79] on div "Policies" at bounding box center [63, 78] width 105 height 14
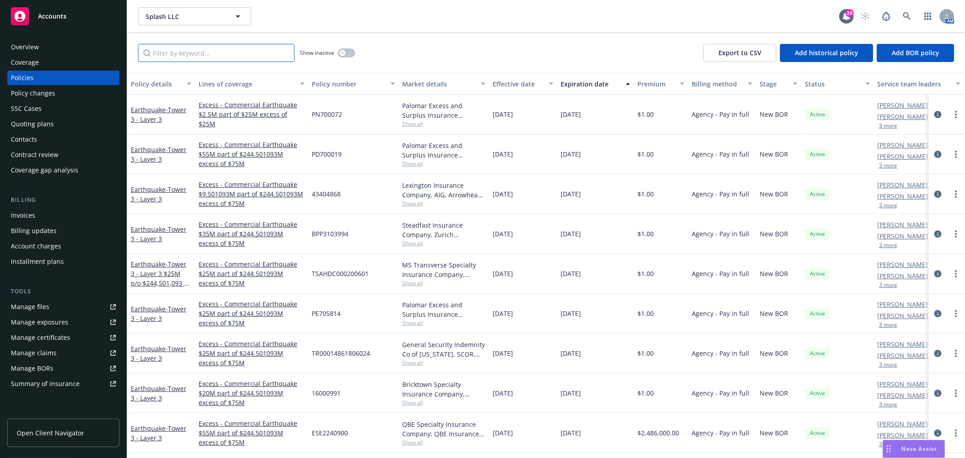
click at [187, 55] on input "Filter by keyword..." at bounding box center [216, 53] width 157 height 18
type input "maud"
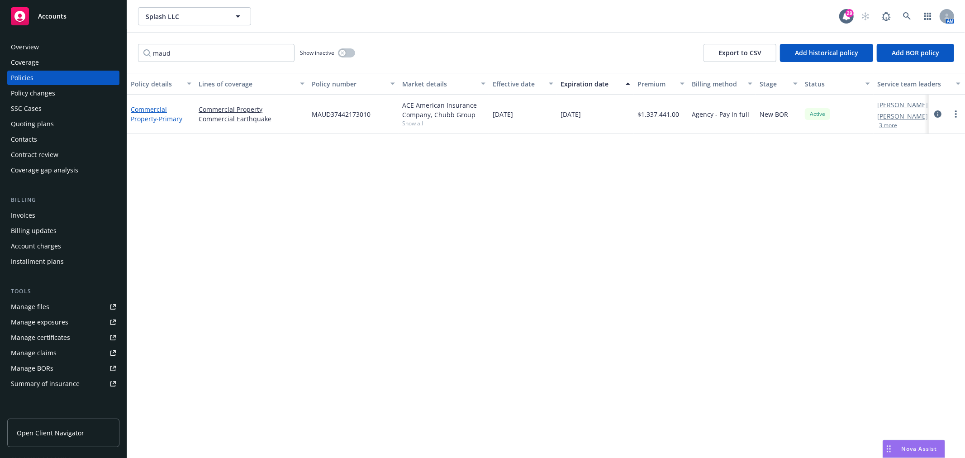
click at [145, 110] on link "Commercial Property - Primary" at bounding box center [157, 114] width 52 height 18
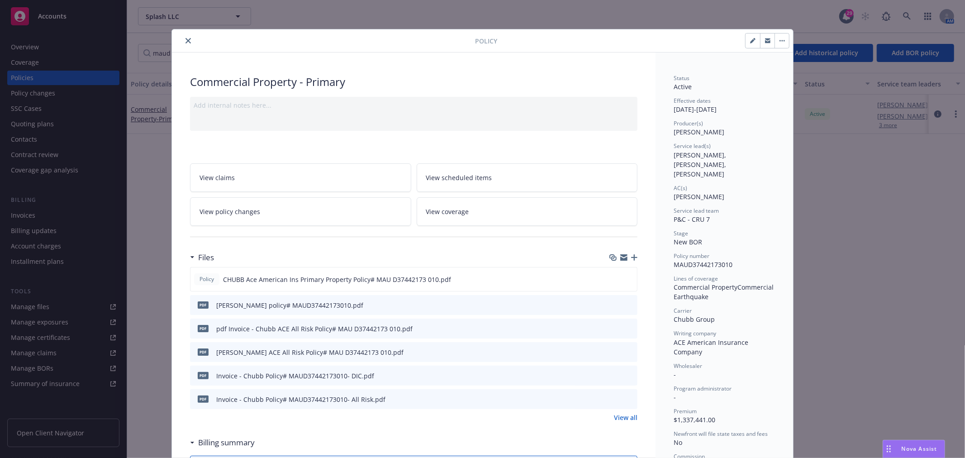
click at [631, 259] on icon "button" at bounding box center [634, 257] width 6 height 6
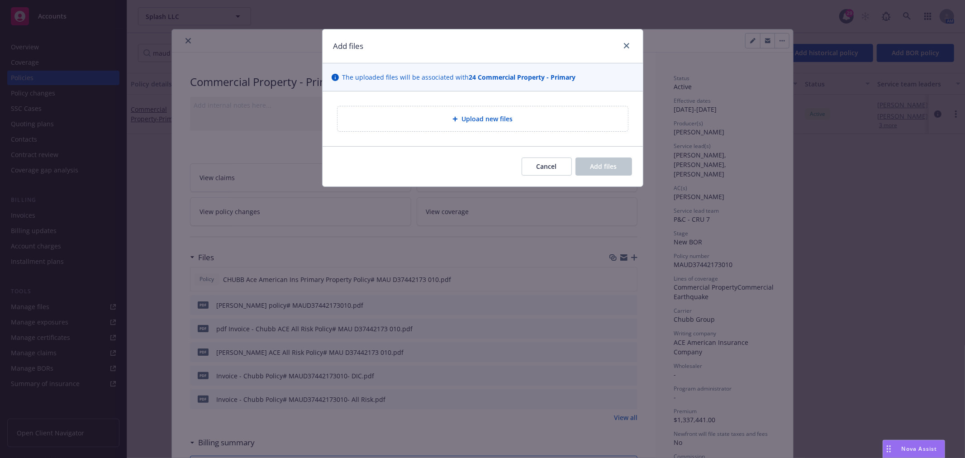
click at [335, 178] on div "Cancel Add files" at bounding box center [483, 166] width 320 height 40
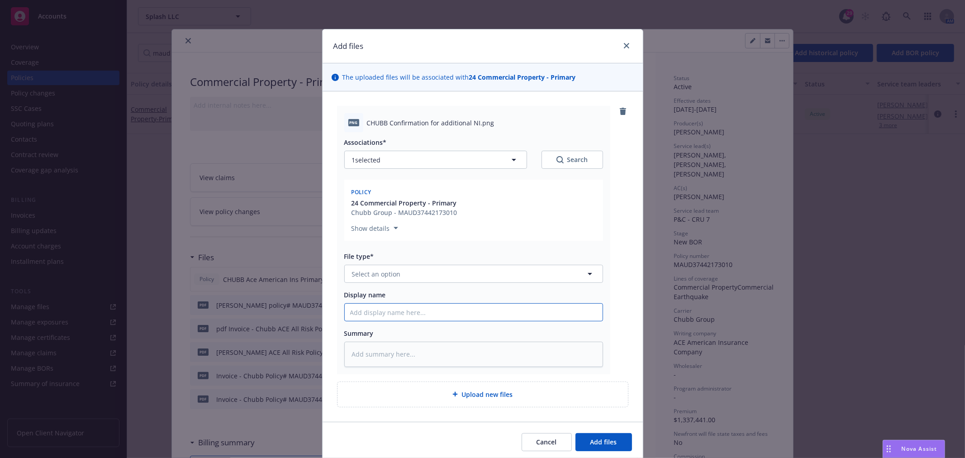
click at [411, 314] on input "Display name" at bounding box center [474, 312] width 258 height 17
paste input "Carrier Confirmation - Additional Named Insured - 181 Fremont"
type textarea "x"
type input "Carrier Confirmation - Additional Named Insured - 181 Fremont"
click at [449, 277] on button "Select an option" at bounding box center [473, 274] width 259 height 18
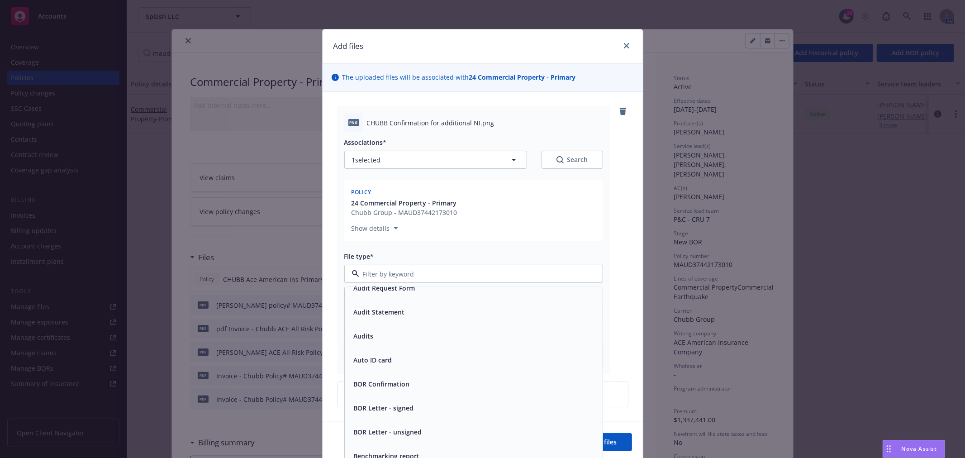
scroll to position [251, 0]
type input "e"
click at [368, 354] on div "Email" at bounding box center [361, 355] width 22 height 13
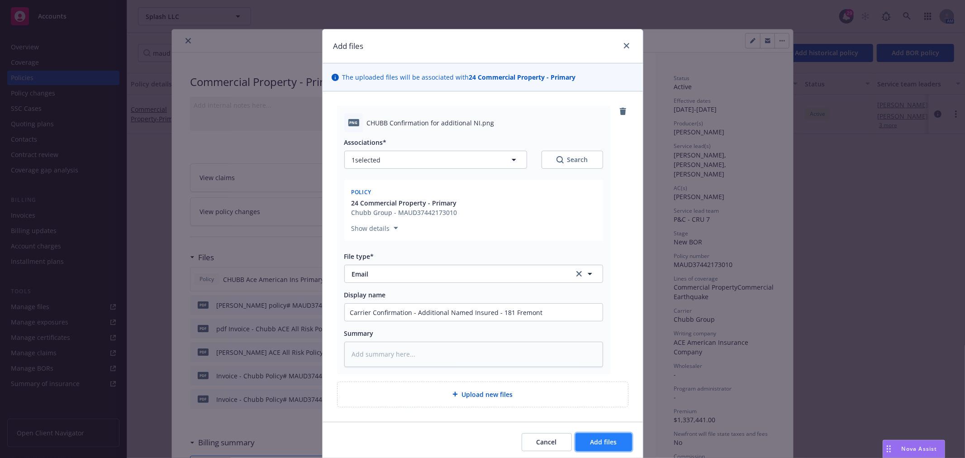
click at [594, 435] on button "Add files" at bounding box center [604, 442] width 57 height 18
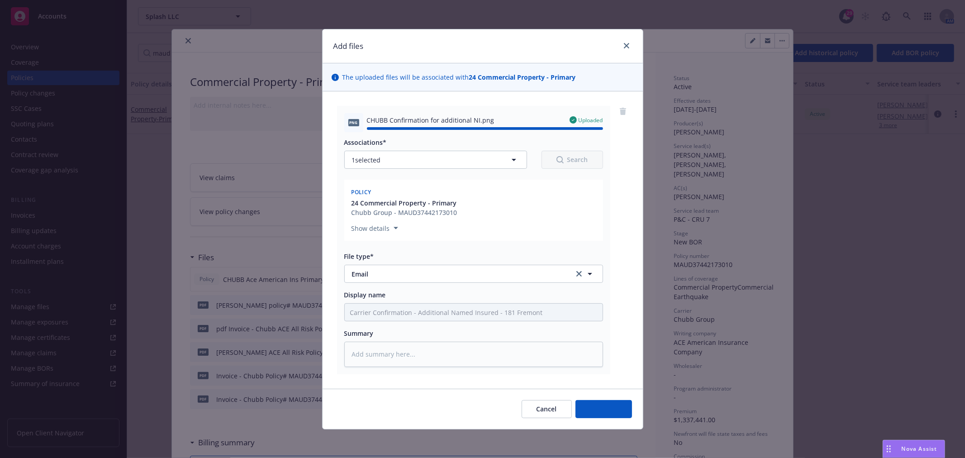
type textarea "x"
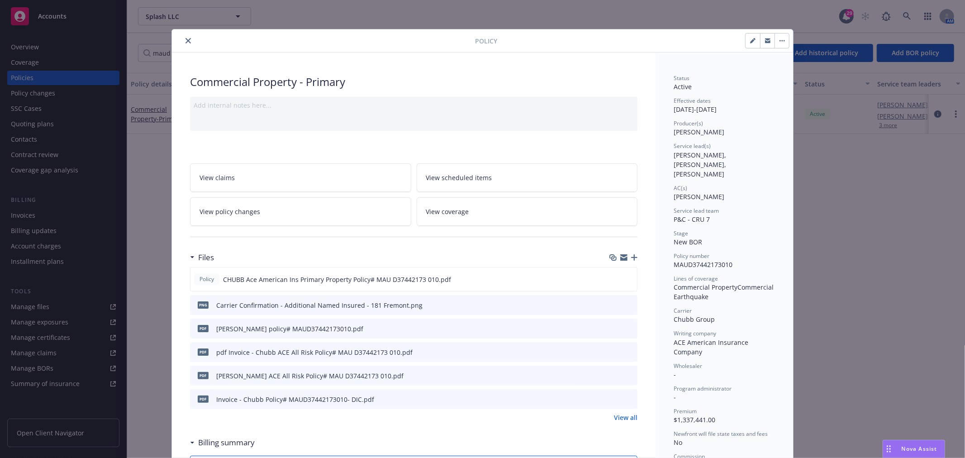
click at [186, 40] on icon "close" at bounding box center [188, 40] width 5 height 5
